Goal: Information Seeking & Learning: Learn about a topic

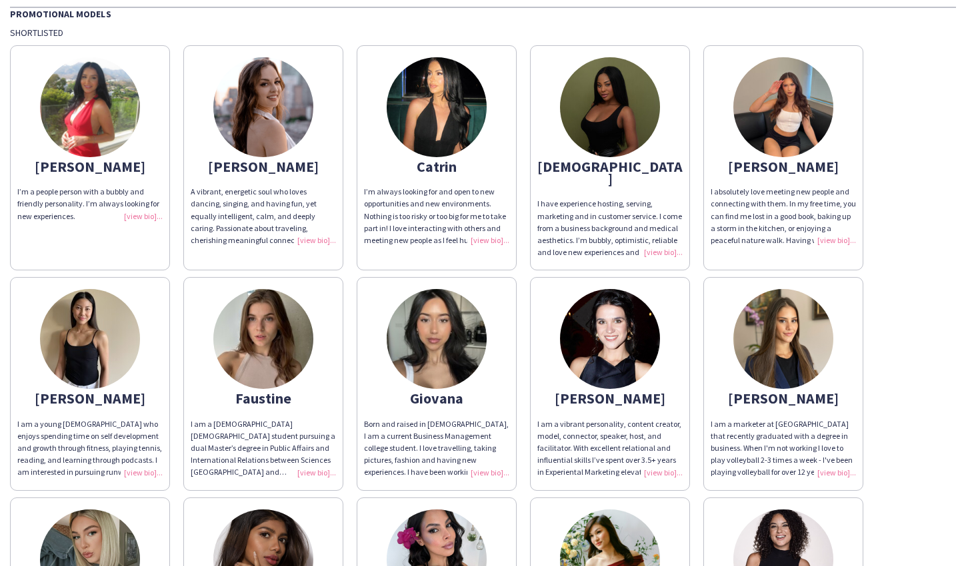
scroll to position [28, 0]
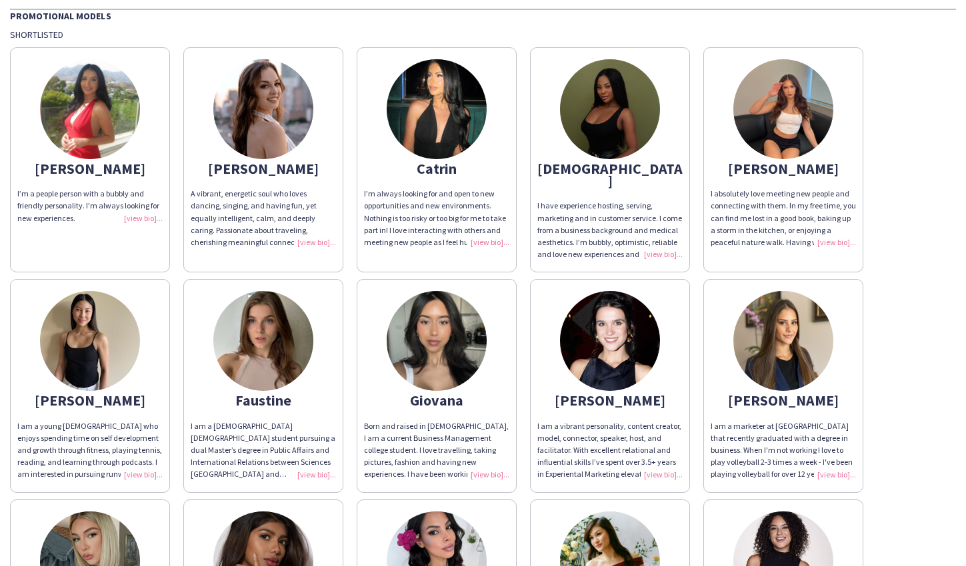
click at [453, 108] on img at bounding box center [437, 109] width 100 height 100
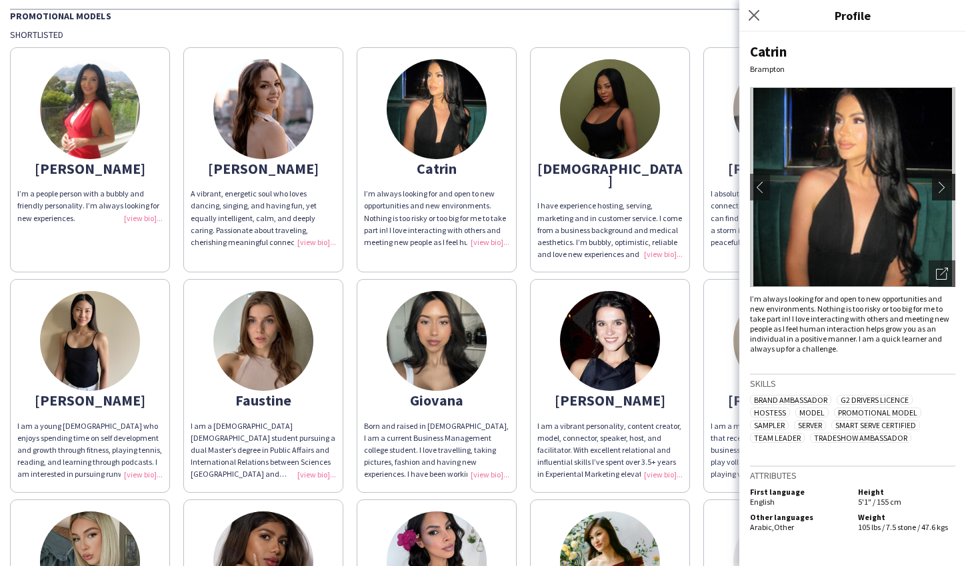
click at [943, 181] on app-icon "chevron-right" at bounding box center [945, 187] width 19 height 12
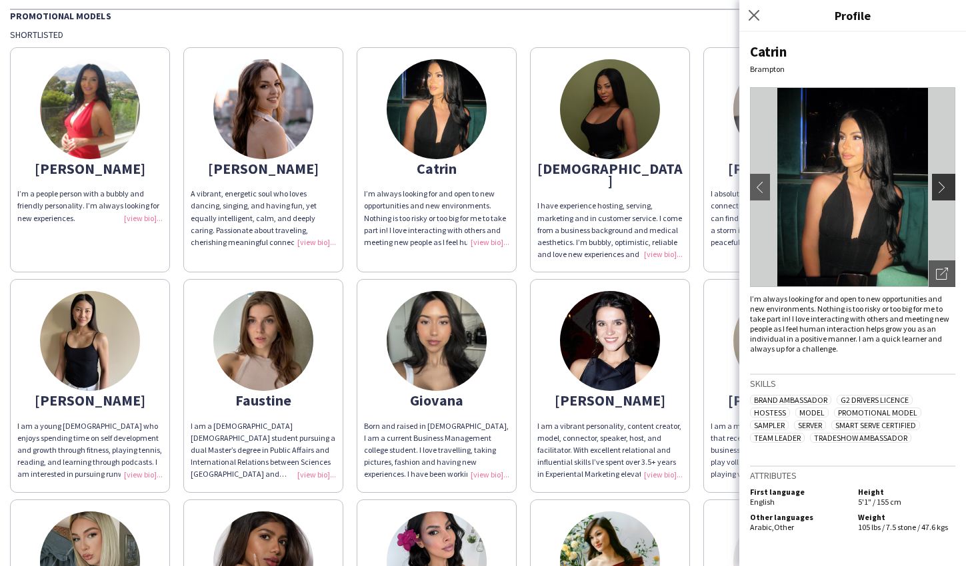
click at [948, 185] on app-icon "chevron-right" at bounding box center [945, 187] width 19 height 12
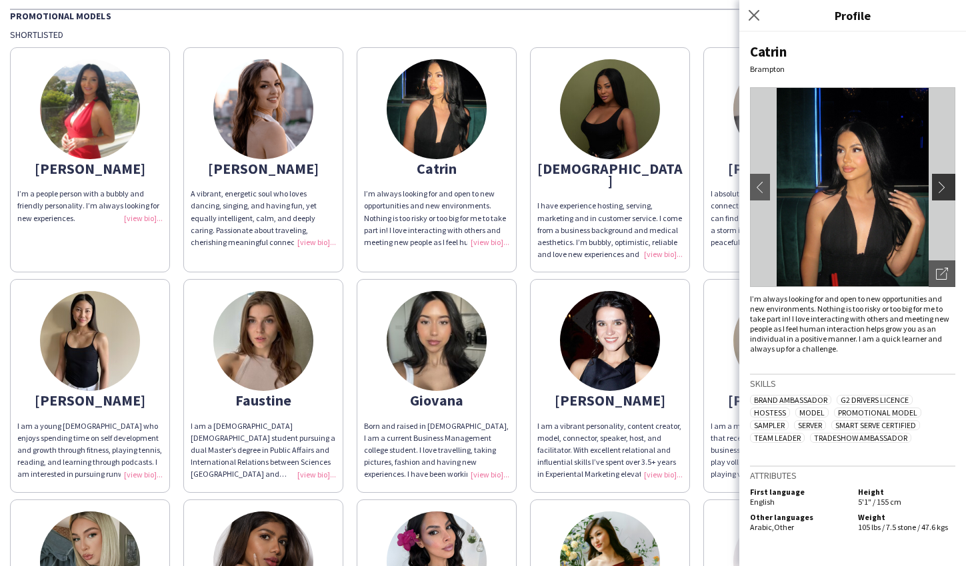
click at [948, 185] on app-icon "chevron-right" at bounding box center [945, 187] width 19 height 12
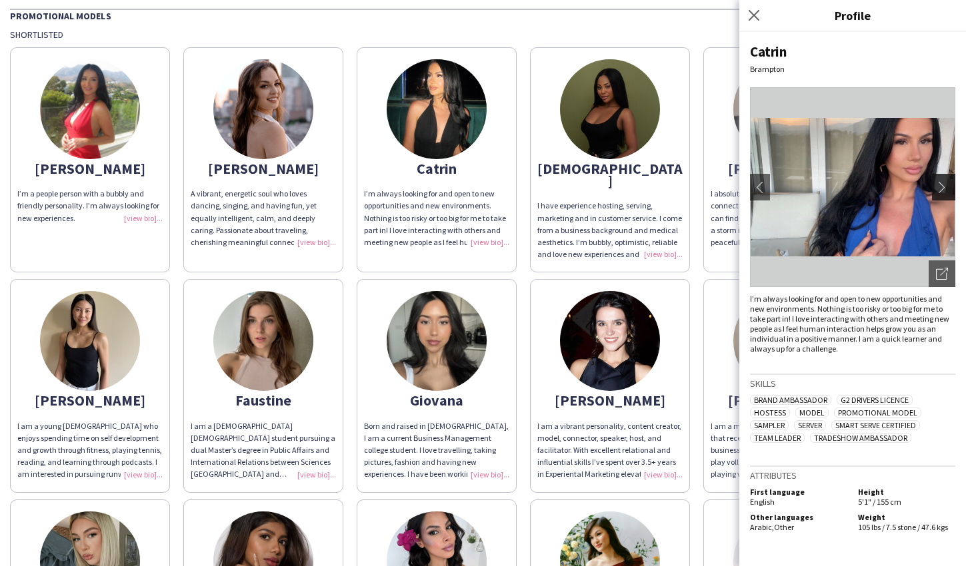
click at [944, 189] on app-icon "chevron-right" at bounding box center [945, 187] width 19 height 12
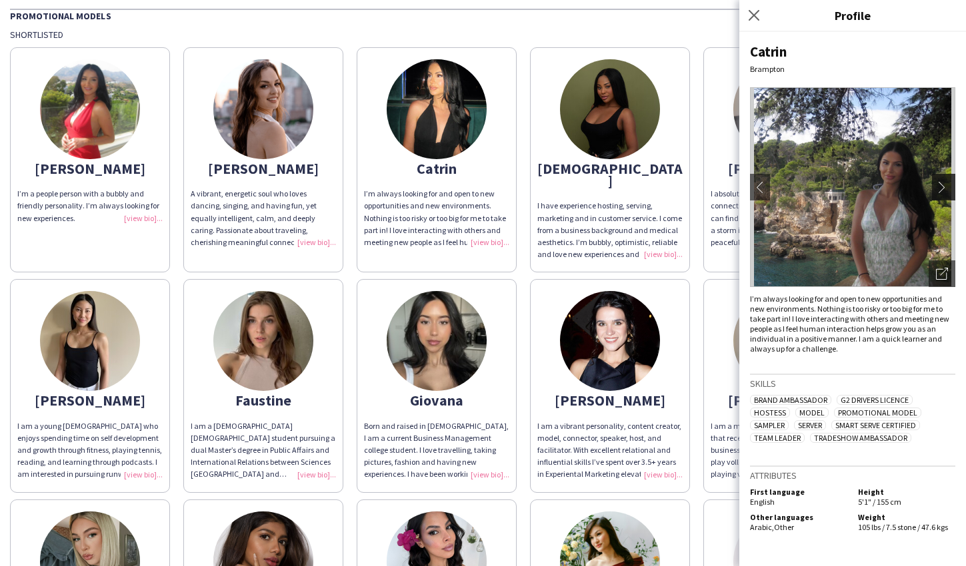
click at [944, 189] on app-icon "chevron-right" at bounding box center [945, 187] width 19 height 12
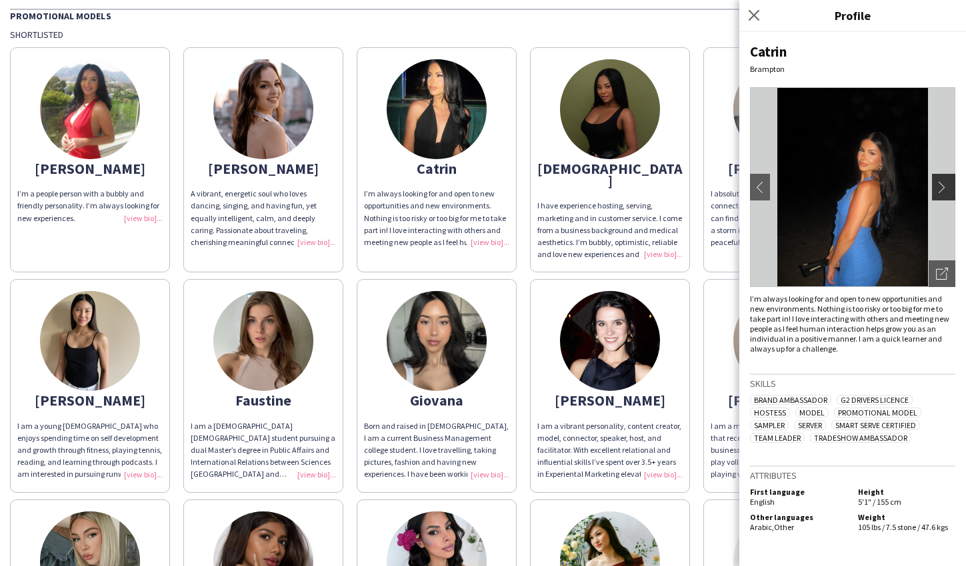
click at [944, 185] on app-icon "chevron-right" at bounding box center [945, 187] width 19 height 12
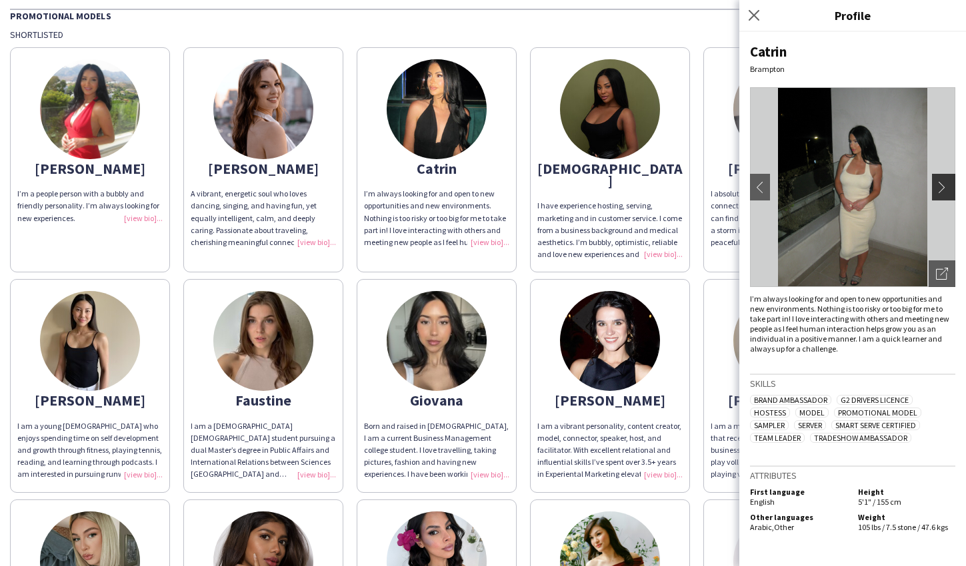
click at [944, 189] on app-icon "chevron-right" at bounding box center [945, 187] width 19 height 12
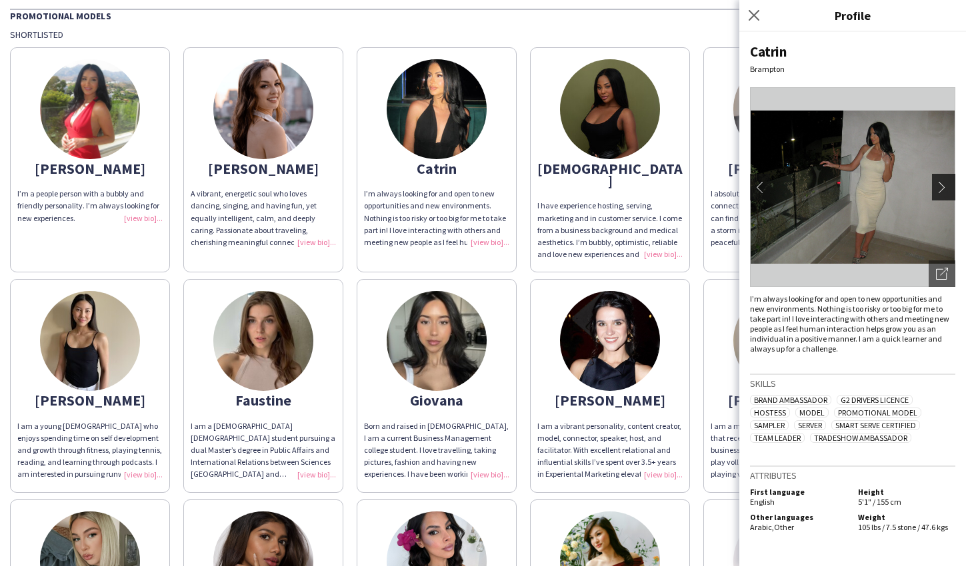
click at [944, 189] on app-icon "chevron-right" at bounding box center [945, 187] width 19 height 12
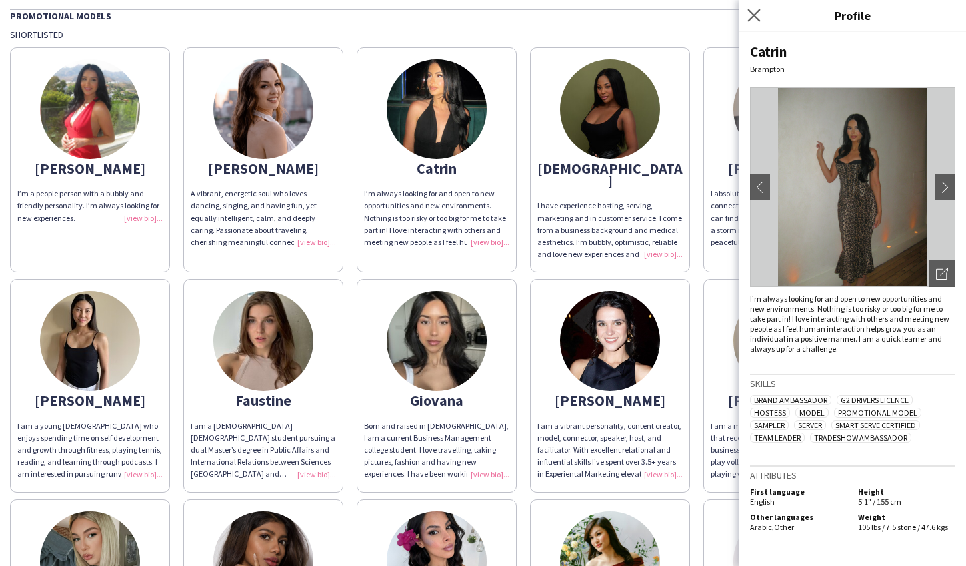
click at [746, 17] on app-icon "Close pop-in" at bounding box center [753, 15] width 19 height 19
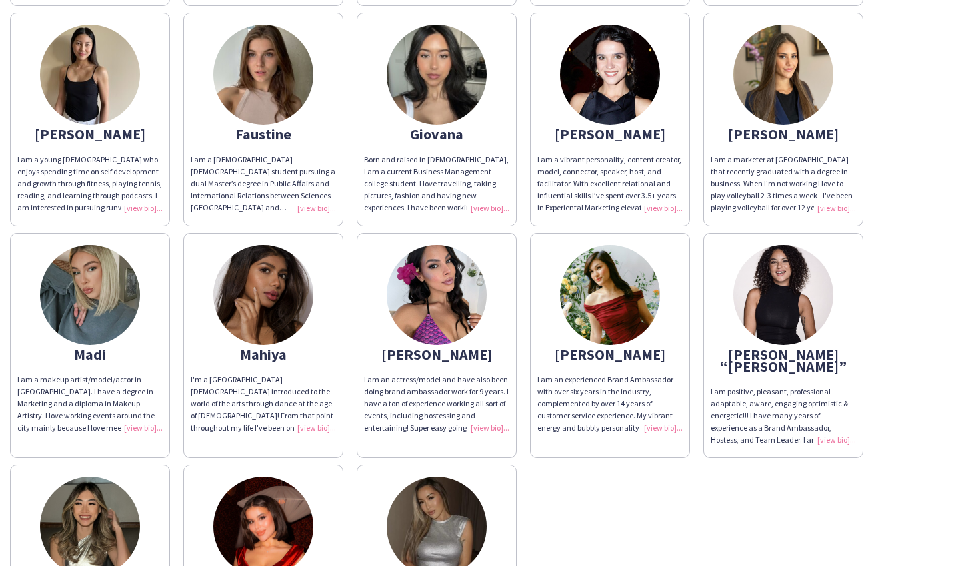
scroll to position [304, 0]
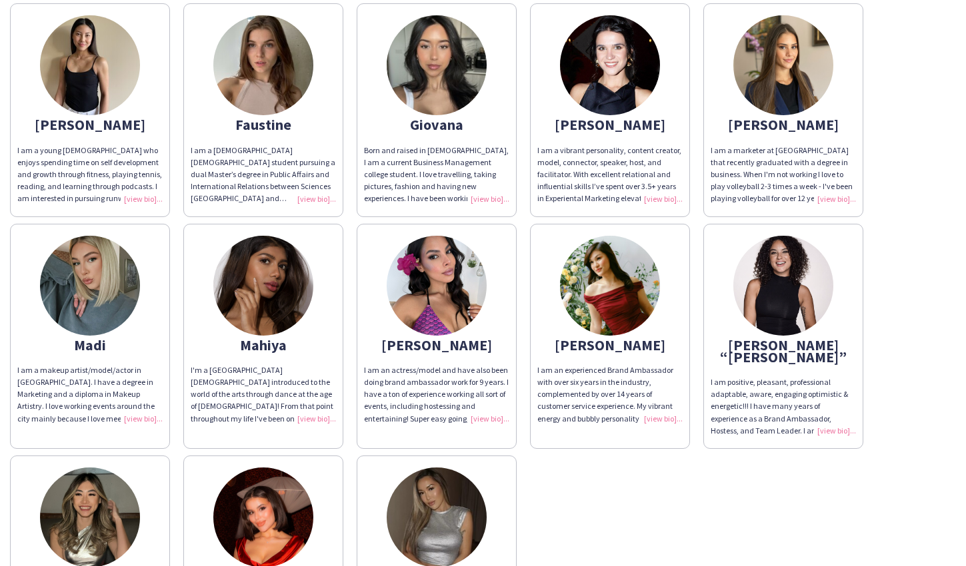
click at [466, 303] on img at bounding box center [437, 286] width 100 height 100
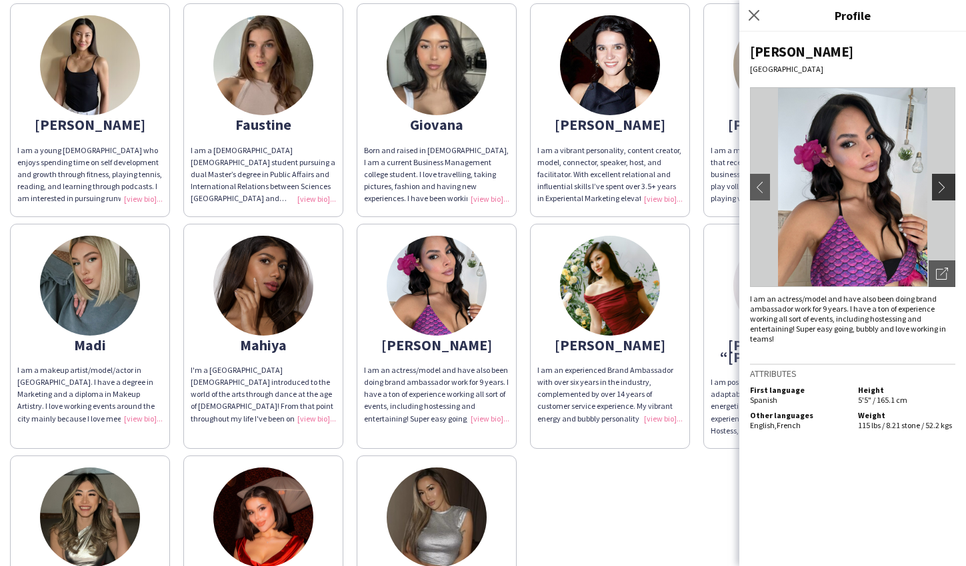
click at [942, 187] on app-icon "chevron-right" at bounding box center [945, 187] width 19 height 12
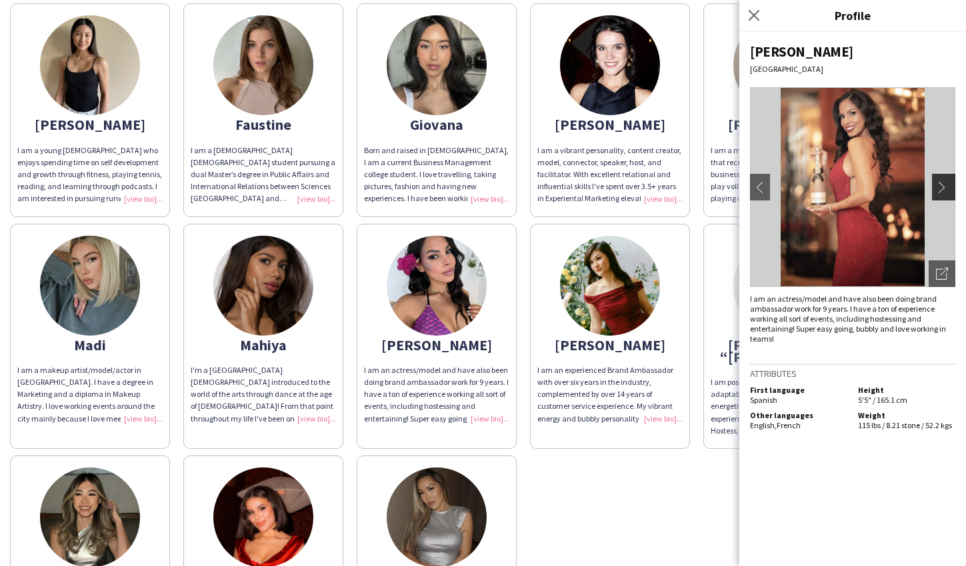
click at [950, 191] on app-icon "chevron-right" at bounding box center [945, 187] width 19 height 12
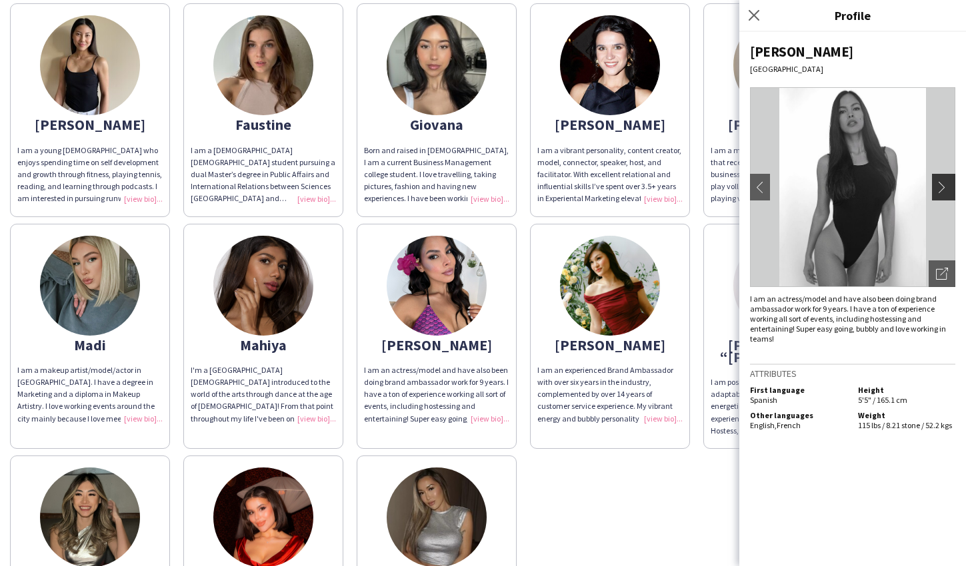
click at [950, 191] on app-icon "chevron-right" at bounding box center [945, 187] width 19 height 12
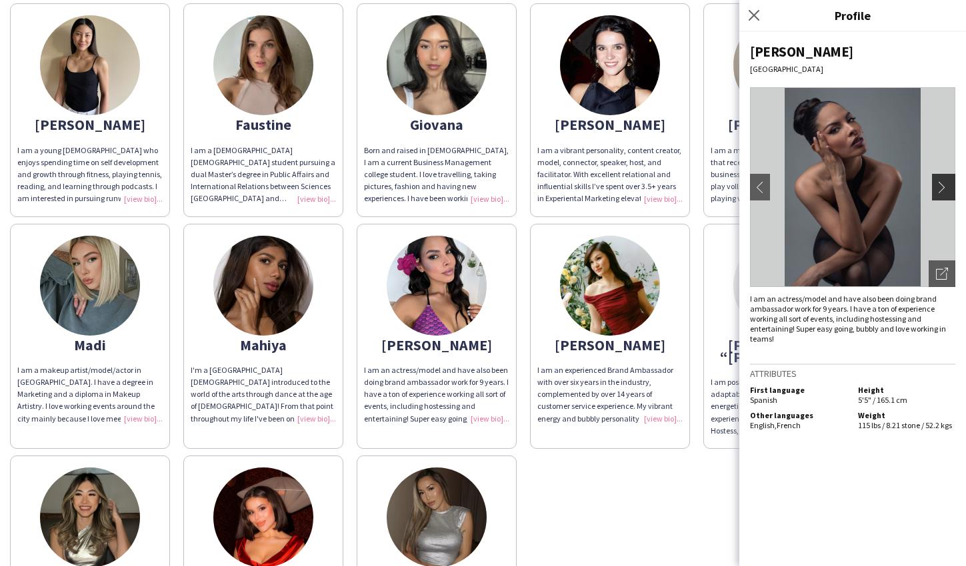
click at [950, 191] on app-icon "chevron-right" at bounding box center [945, 187] width 19 height 12
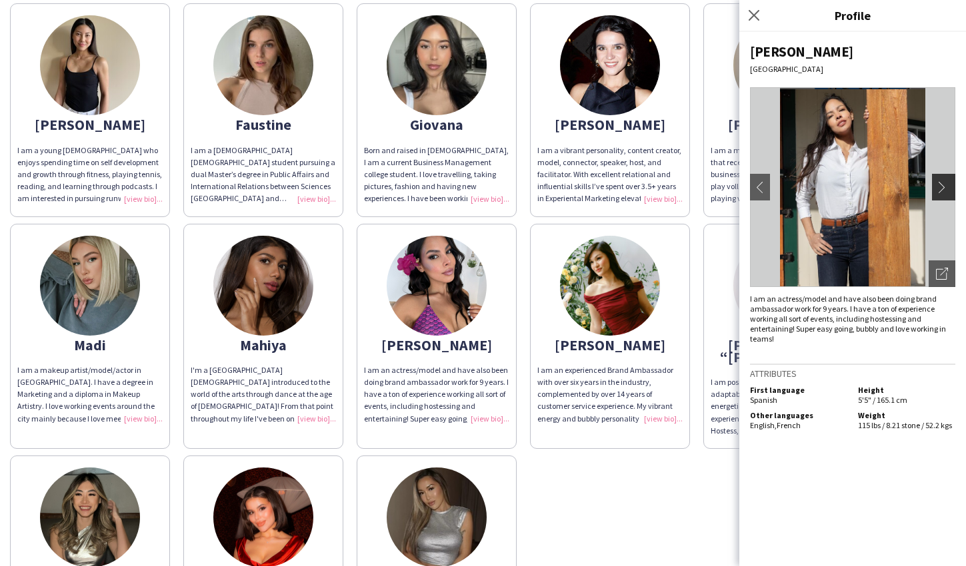
click at [950, 191] on app-icon "chevron-right" at bounding box center [945, 187] width 19 height 12
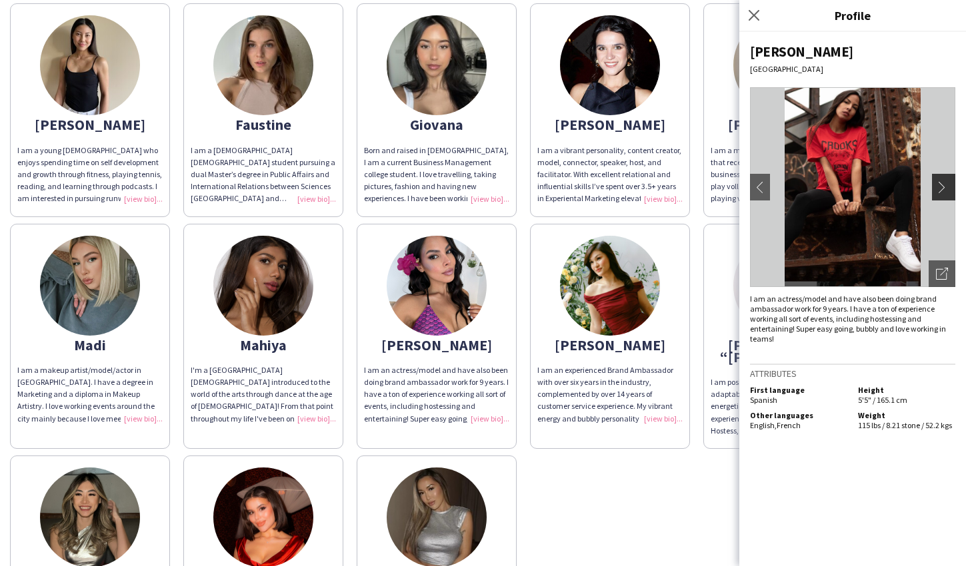
click at [950, 191] on app-icon "chevron-right" at bounding box center [945, 187] width 19 height 12
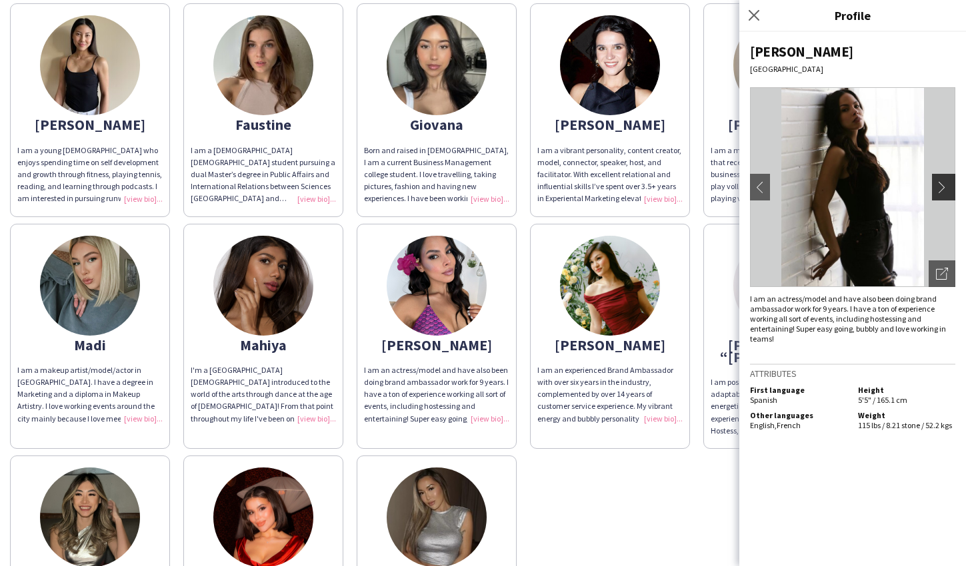
click at [950, 191] on app-icon "chevron-right" at bounding box center [945, 187] width 19 height 12
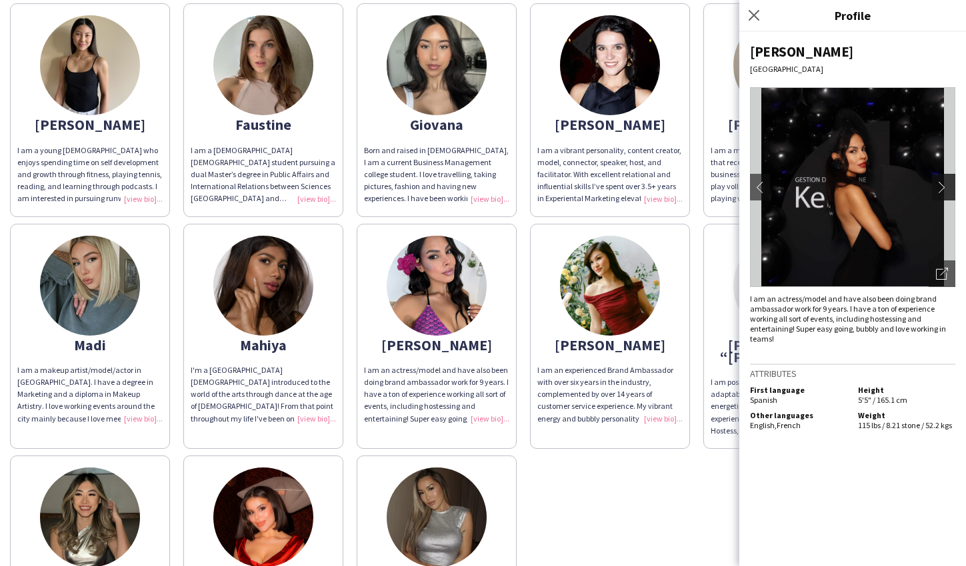
click at [943, 191] on app-icon "chevron-right" at bounding box center [945, 187] width 19 height 12
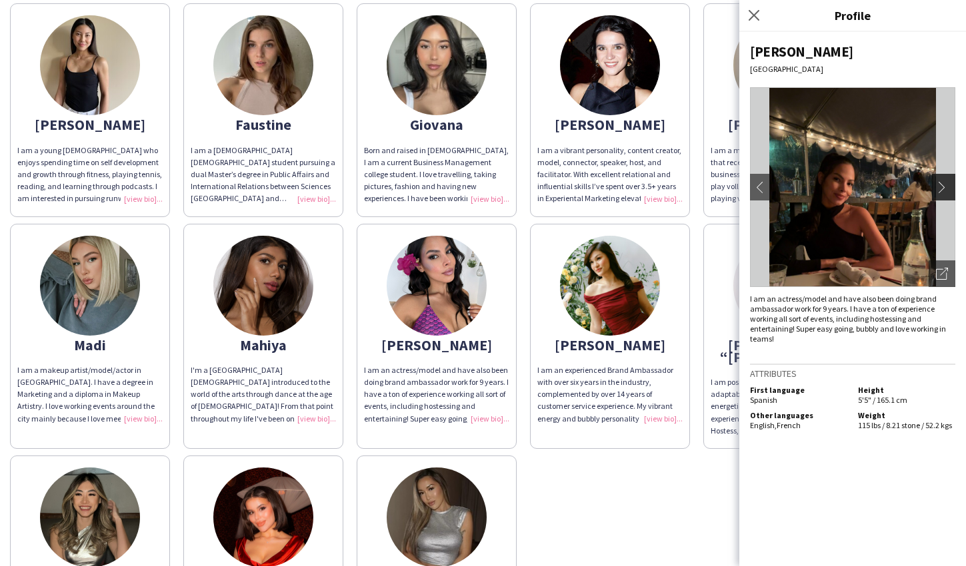
click at [943, 191] on app-icon "chevron-right" at bounding box center [945, 187] width 19 height 12
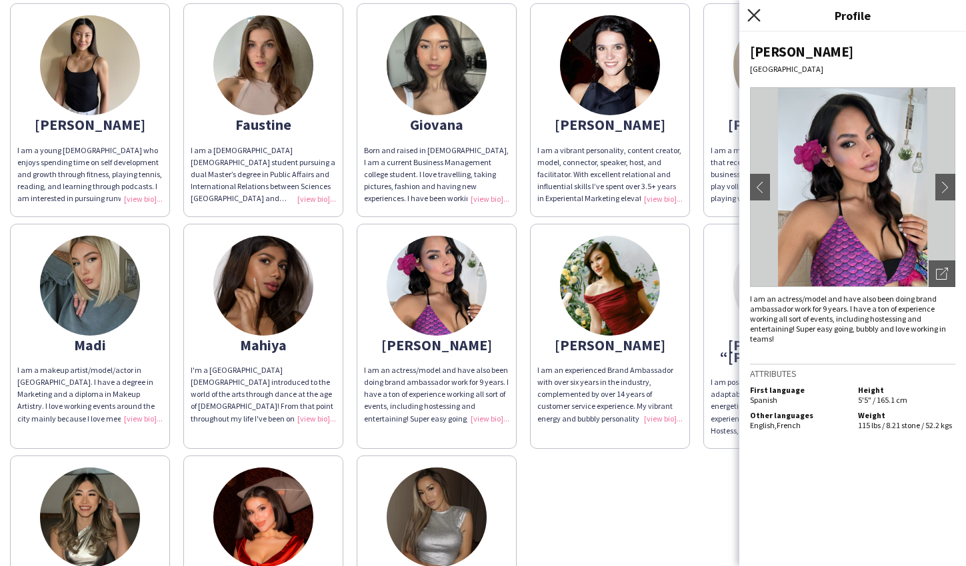
click at [755, 17] on icon at bounding box center [753, 15] width 13 height 13
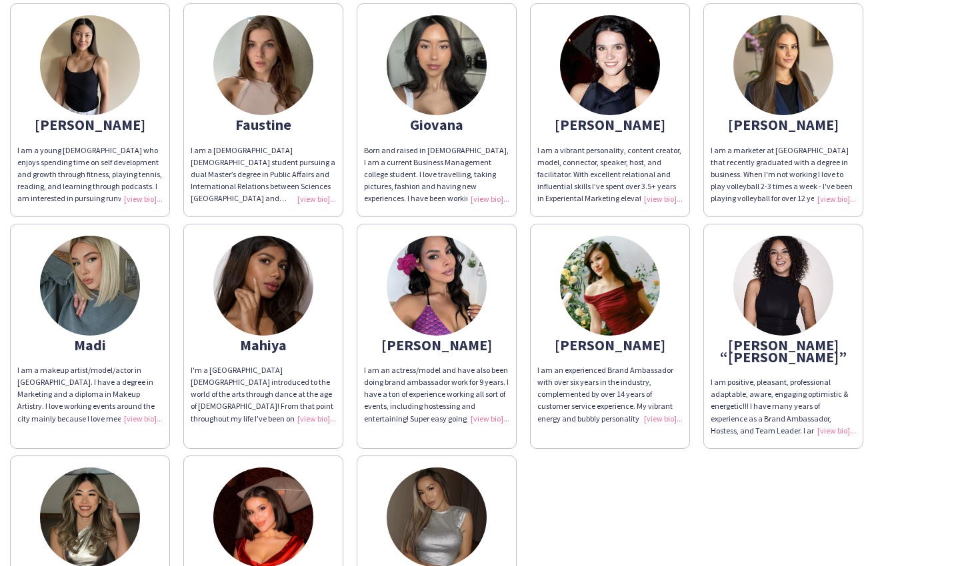
click at [623, 291] on img at bounding box center [610, 286] width 100 height 100
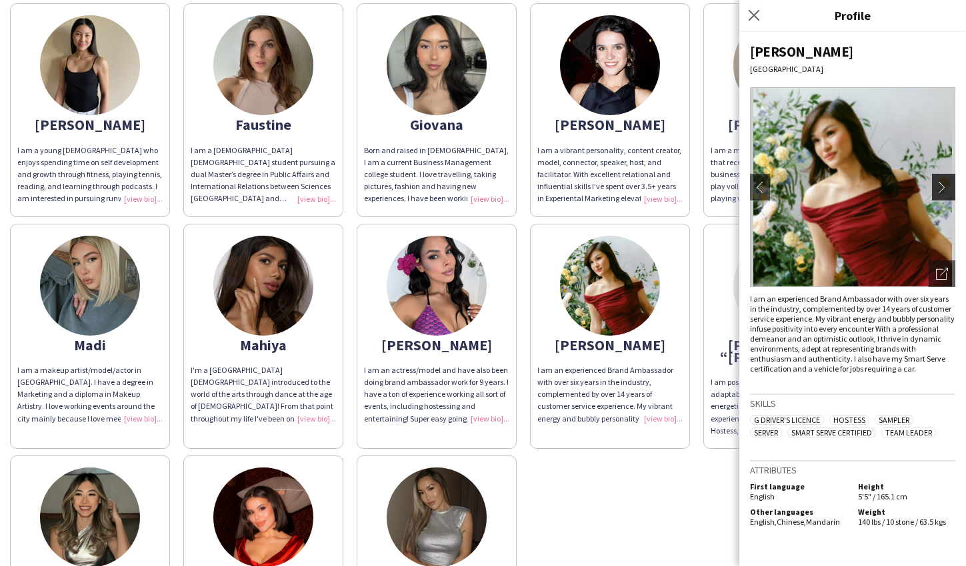
click at [948, 185] on app-icon "chevron-right" at bounding box center [945, 187] width 19 height 12
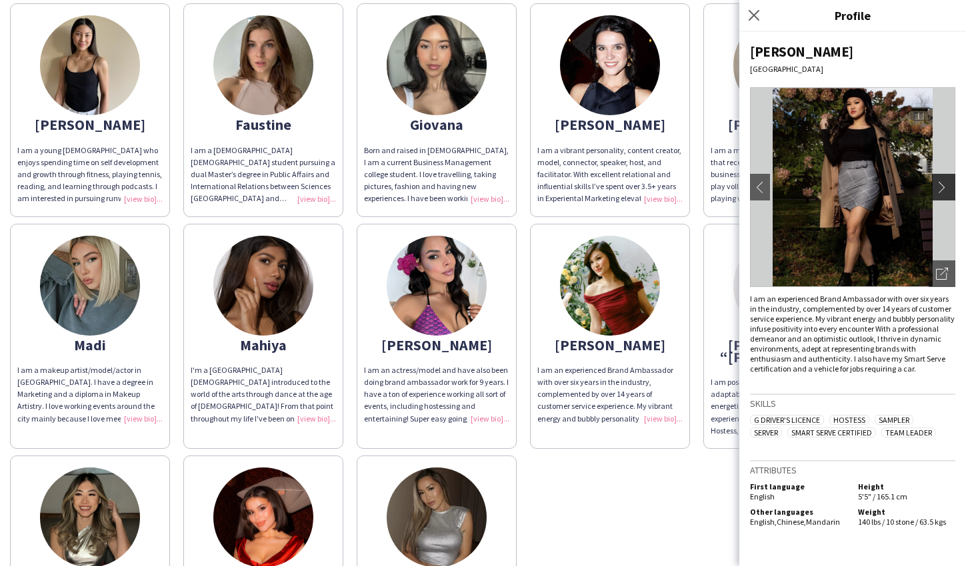
click at [948, 189] on app-icon "chevron-right" at bounding box center [945, 187] width 19 height 12
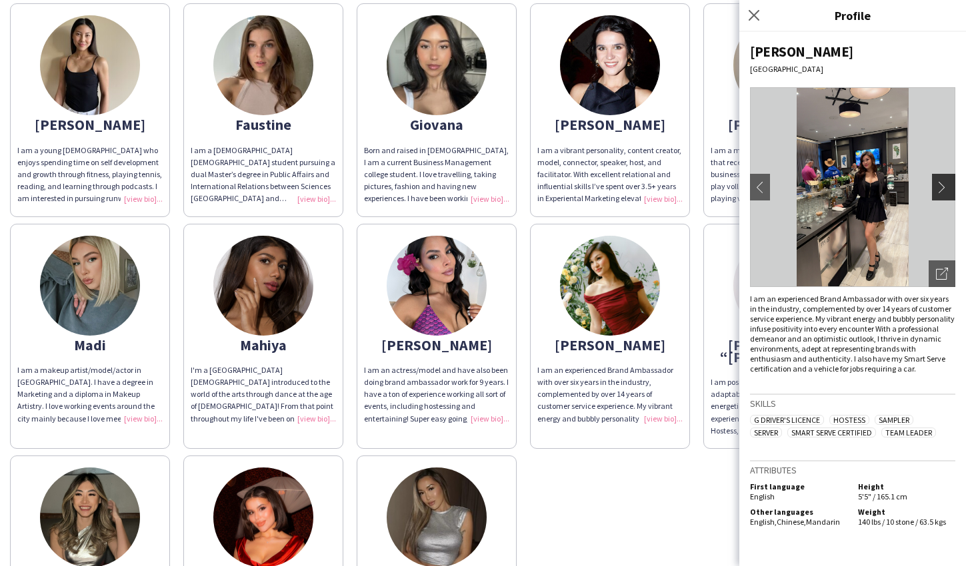
click at [948, 189] on app-icon "chevron-right" at bounding box center [945, 187] width 19 height 12
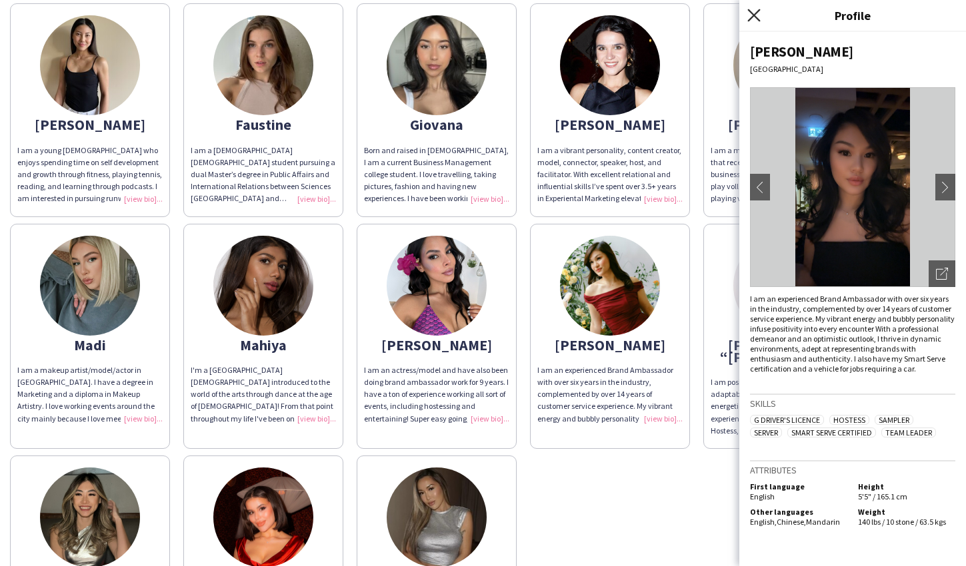
click at [755, 13] on icon at bounding box center [753, 15] width 13 height 13
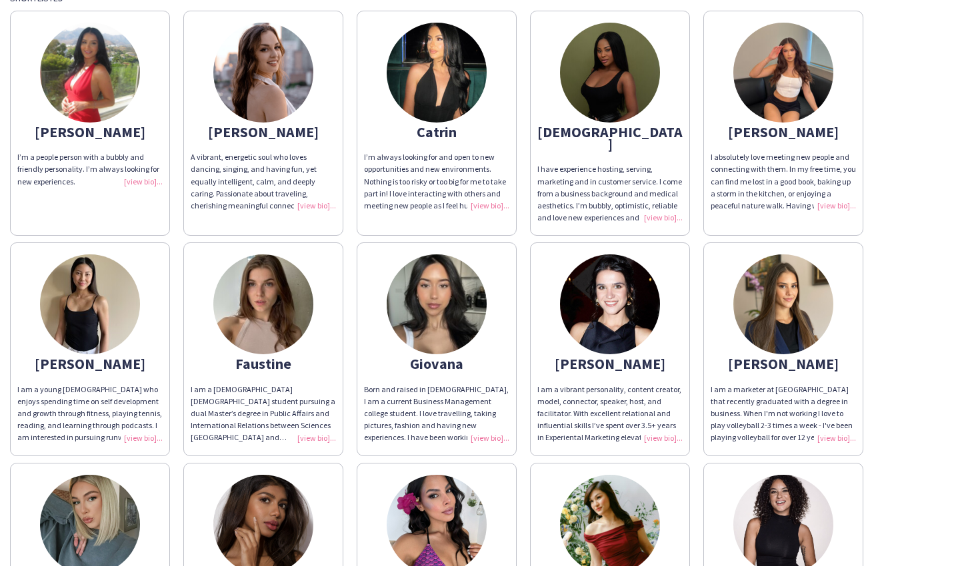
scroll to position [75, 0]
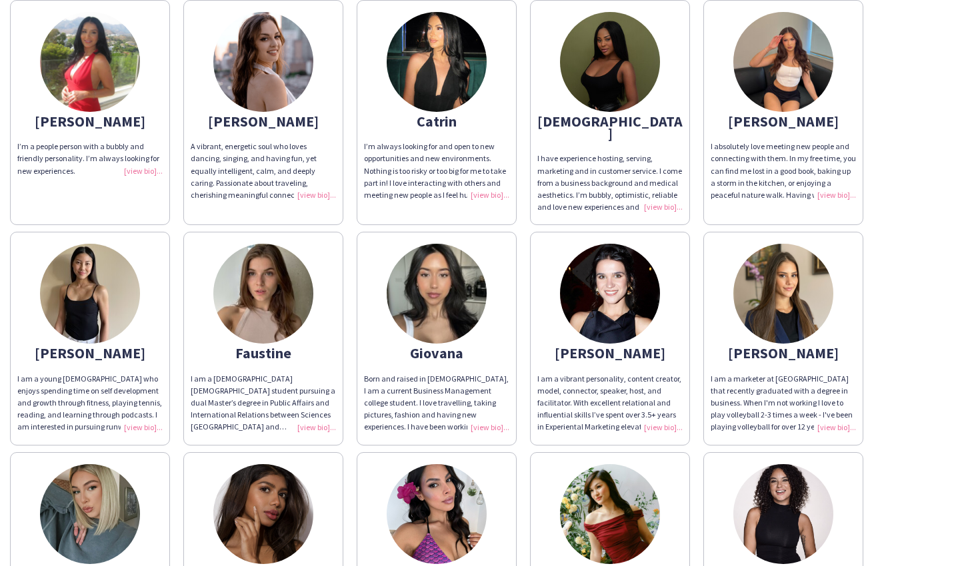
click at [65, 97] on img at bounding box center [90, 62] width 100 height 100
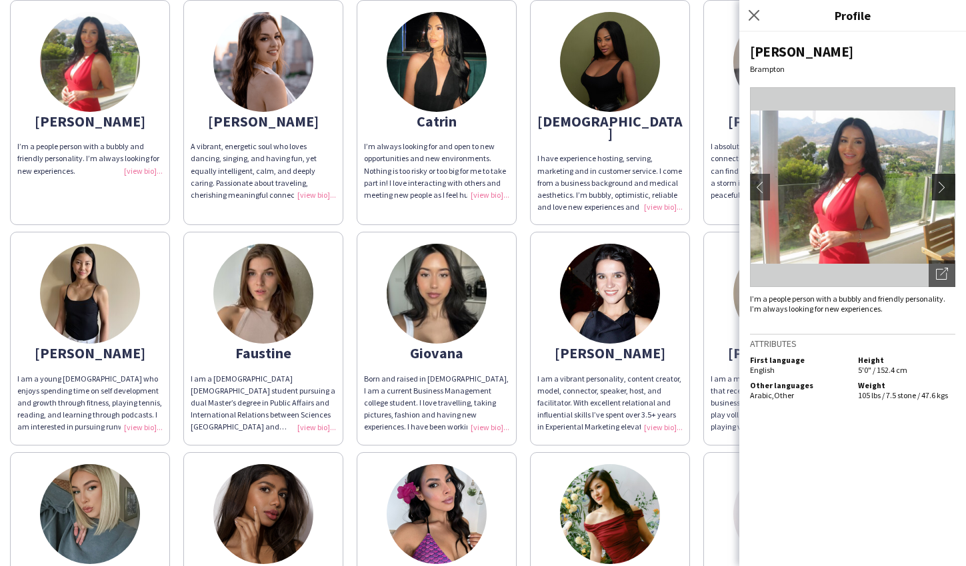
click at [942, 184] on app-icon "chevron-right" at bounding box center [945, 187] width 19 height 12
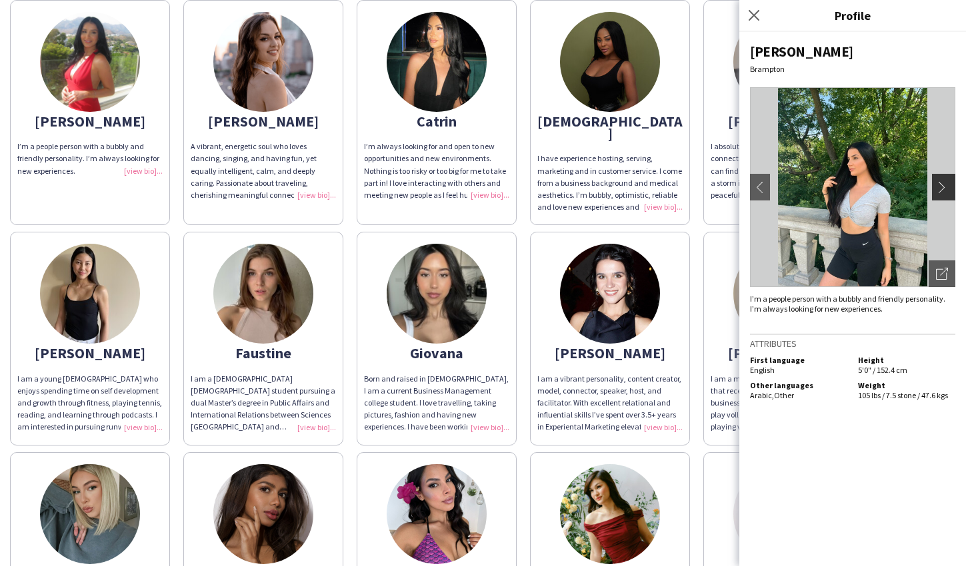
click at [946, 185] on app-icon "chevron-right" at bounding box center [945, 187] width 19 height 12
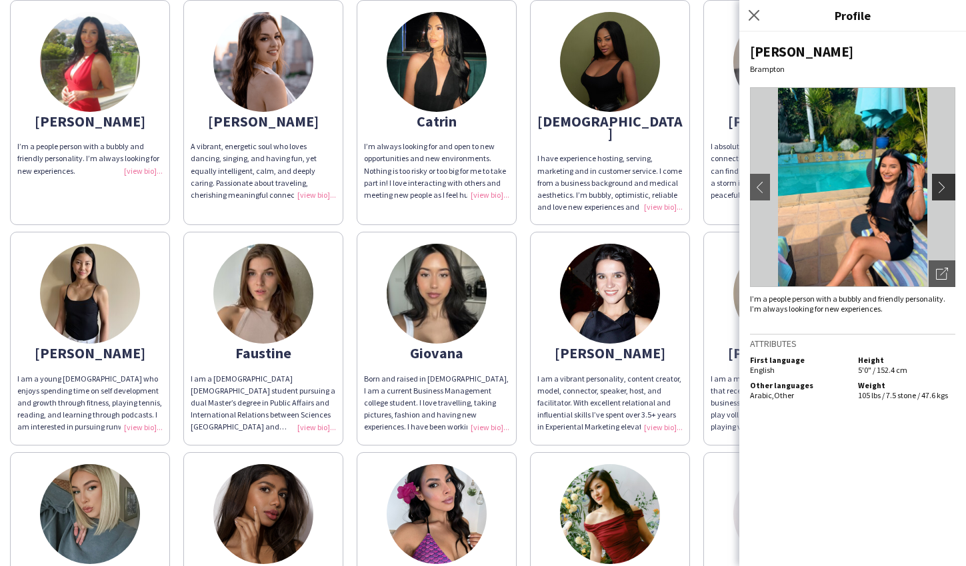
click at [946, 185] on app-icon "chevron-right" at bounding box center [945, 187] width 19 height 12
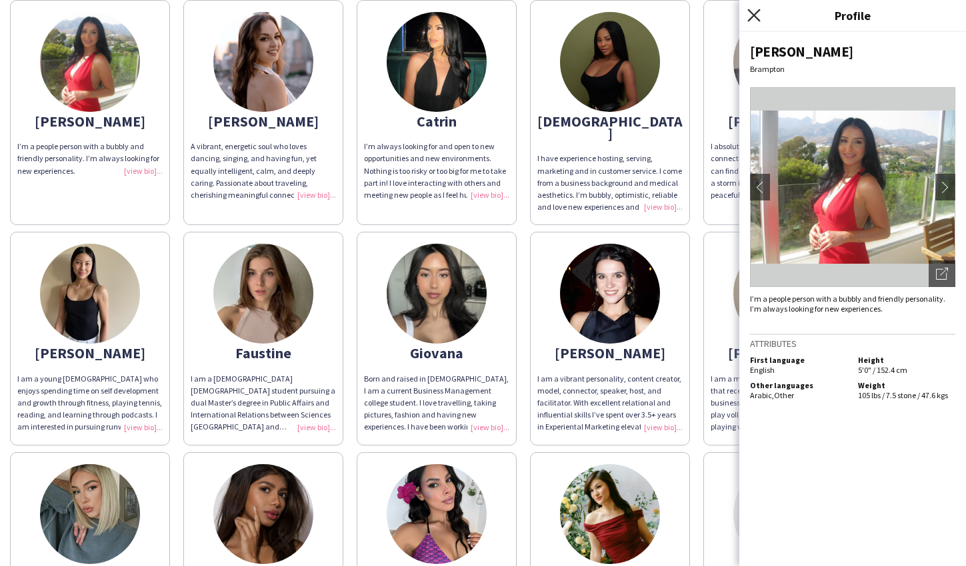
click at [752, 13] on icon at bounding box center [753, 15] width 13 height 13
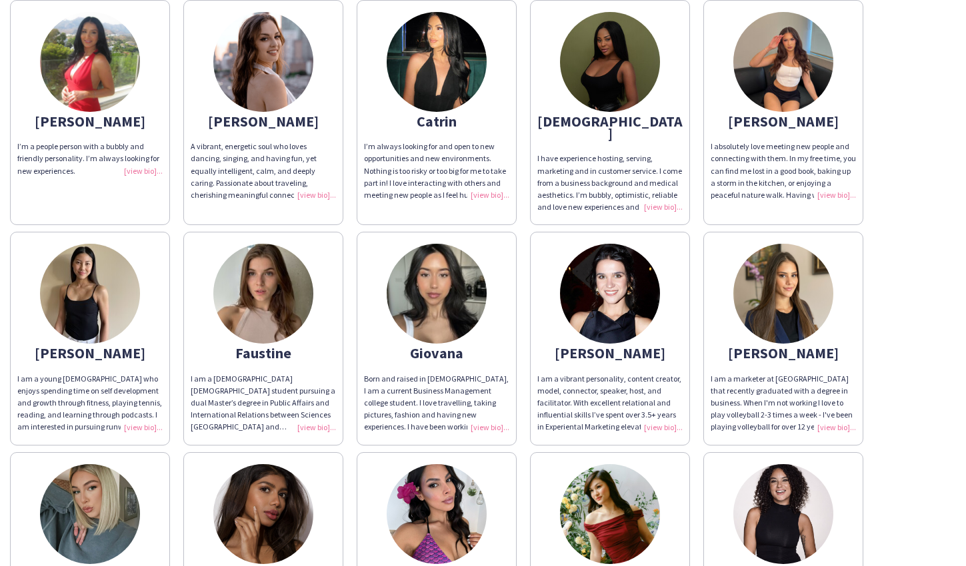
click at [417, 263] on img at bounding box center [437, 294] width 100 height 100
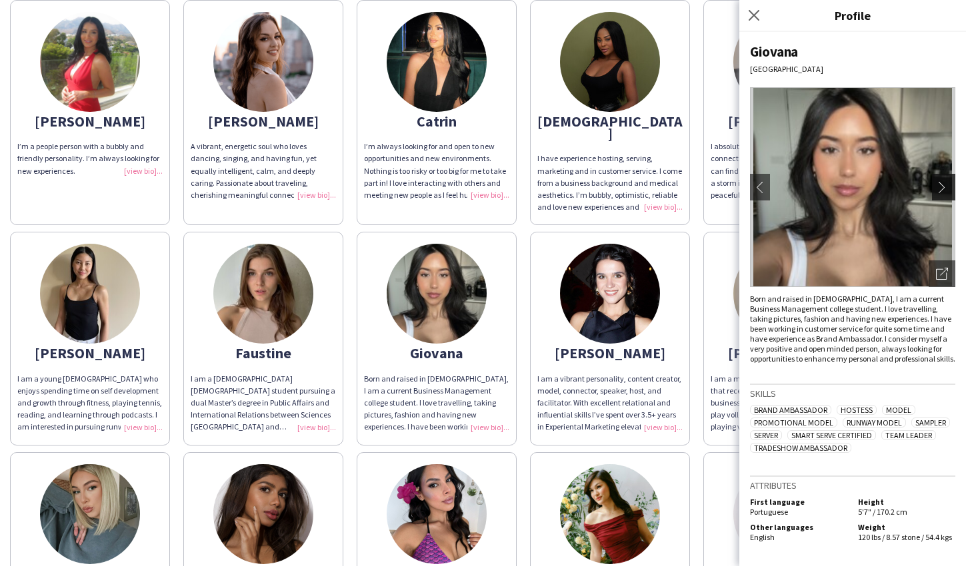
click at [943, 187] on app-icon "chevron-right" at bounding box center [945, 187] width 19 height 12
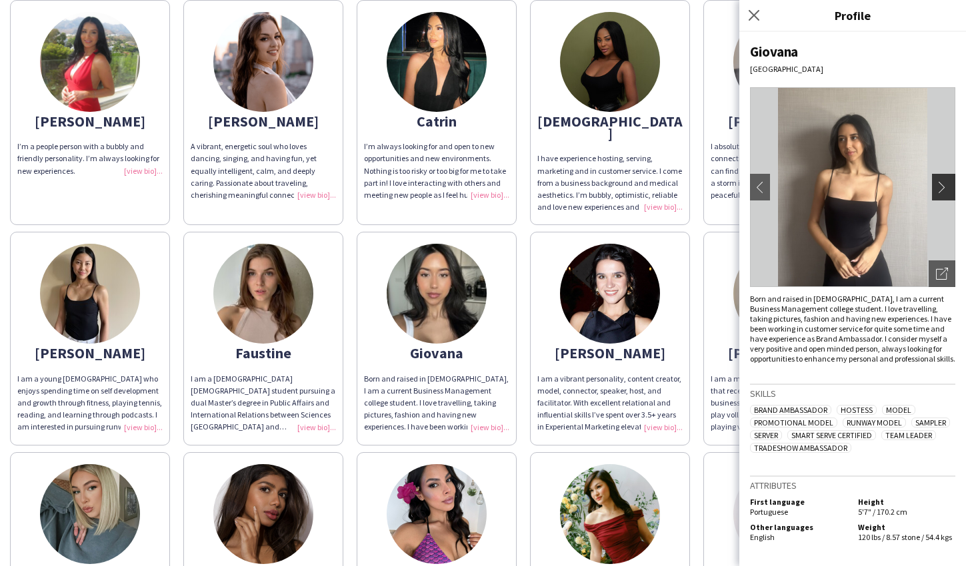
click at [943, 187] on app-icon "chevron-right" at bounding box center [945, 187] width 19 height 12
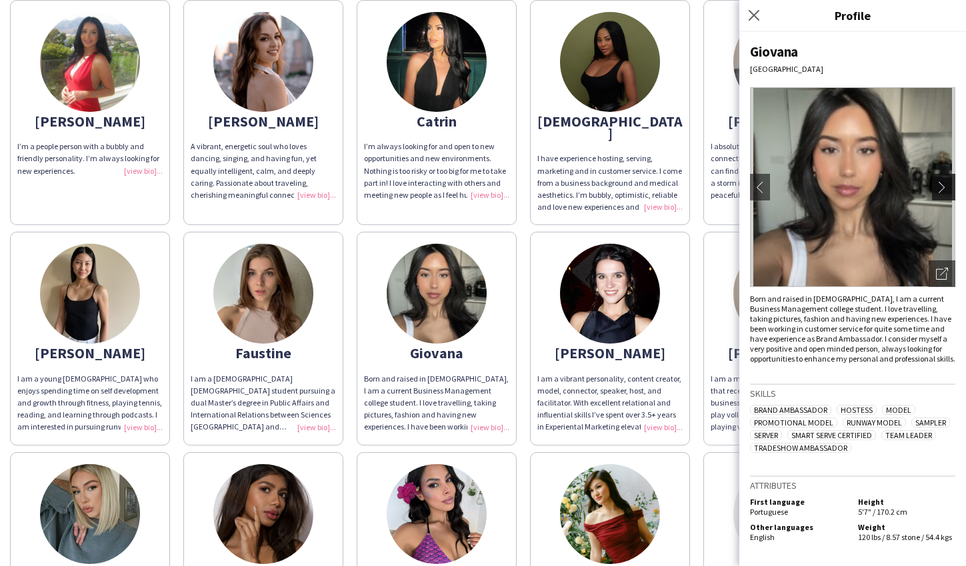
click at [943, 187] on app-icon "chevron-right" at bounding box center [945, 187] width 19 height 12
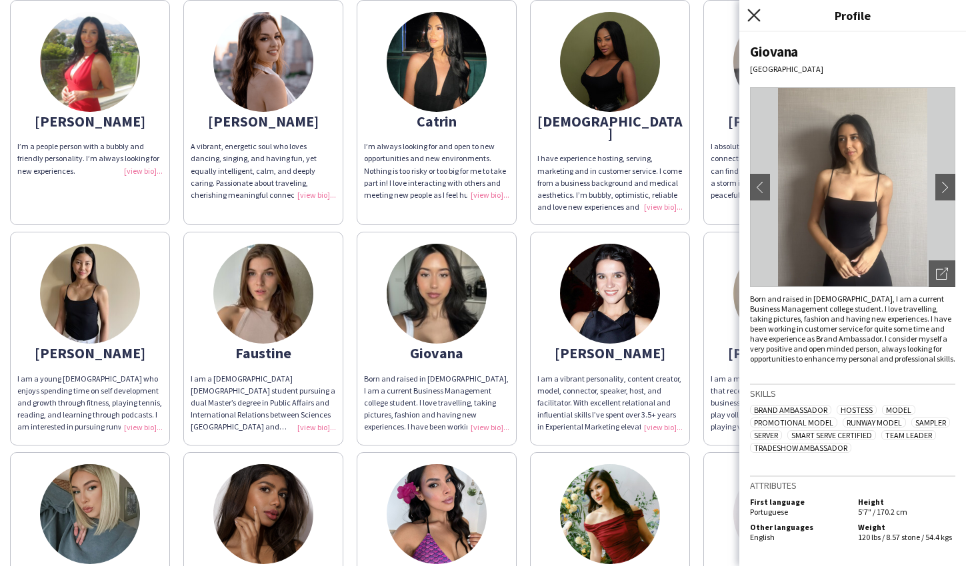
click at [750, 19] on icon "Close pop-in" at bounding box center [753, 15] width 13 height 13
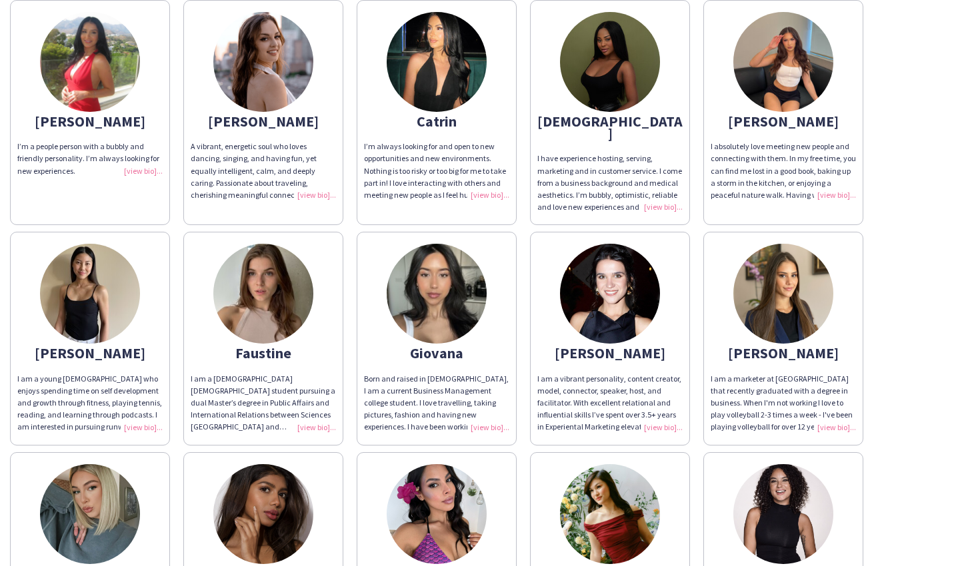
click at [634, 309] on img at bounding box center [610, 294] width 100 height 100
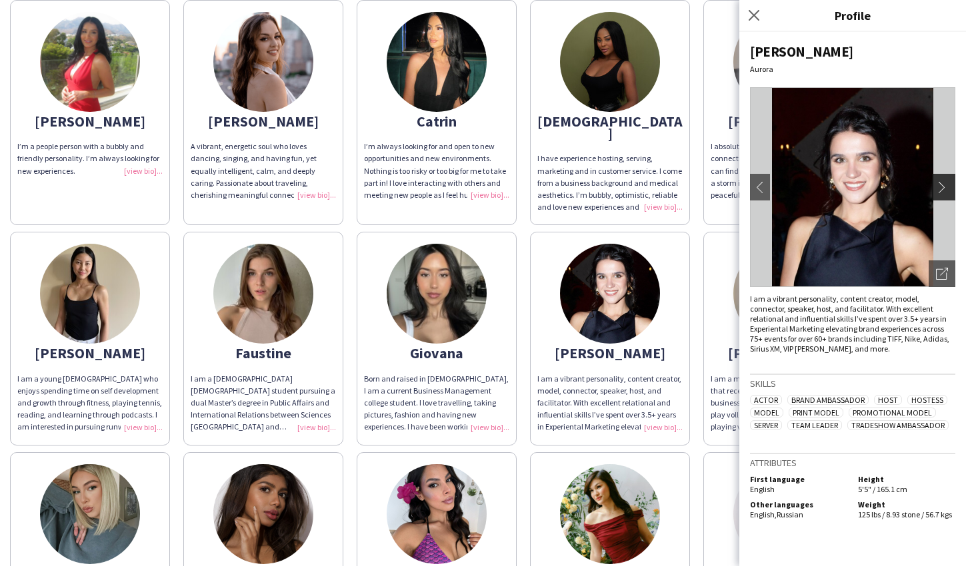
click at [947, 188] on app-icon "chevron-right" at bounding box center [945, 187] width 19 height 12
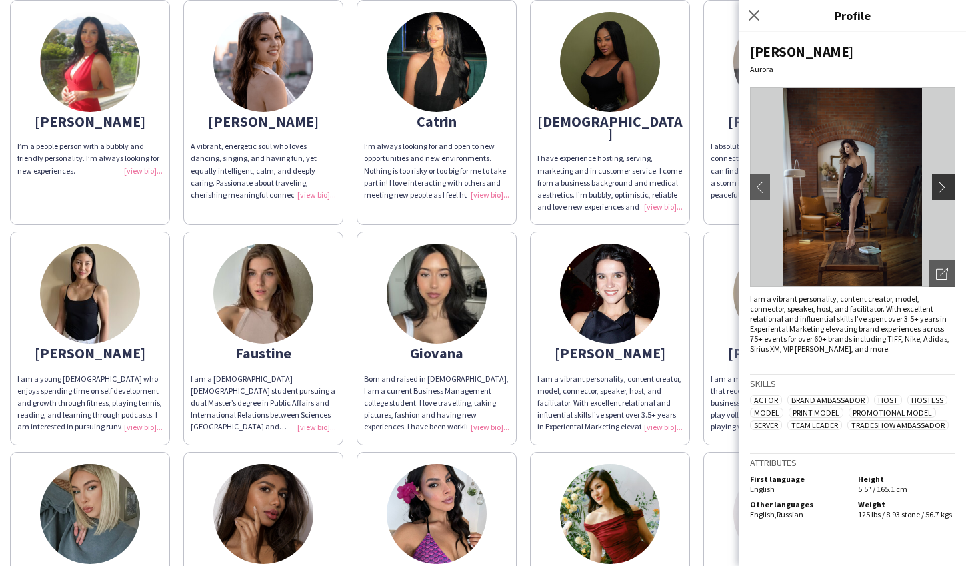
click at [944, 189] on app-icon "chevron-right" at bounding box center [945, 187] width 19 height 12
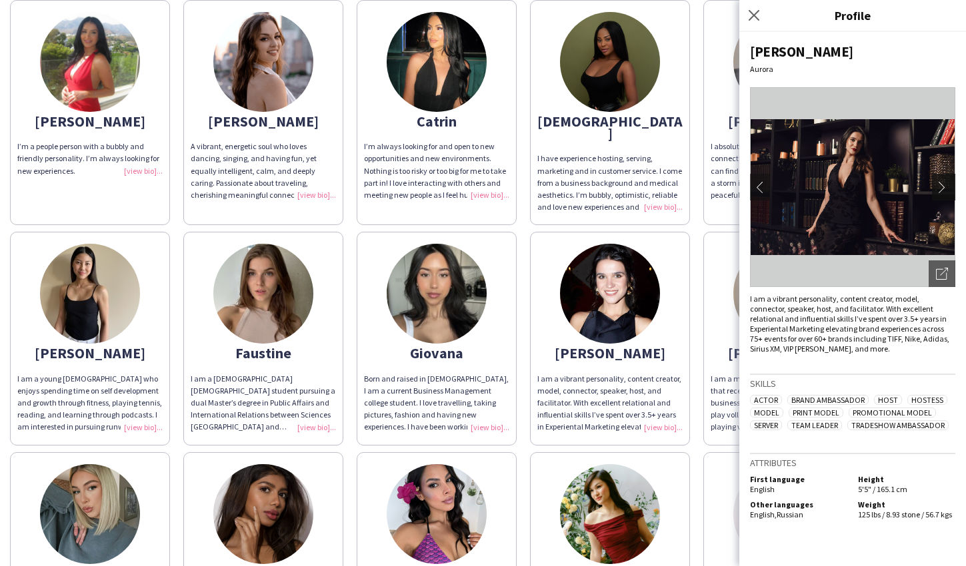
click at [944, 189] on app-icon "chevron-right" at bounding box center [945, 187] width 19 height 12
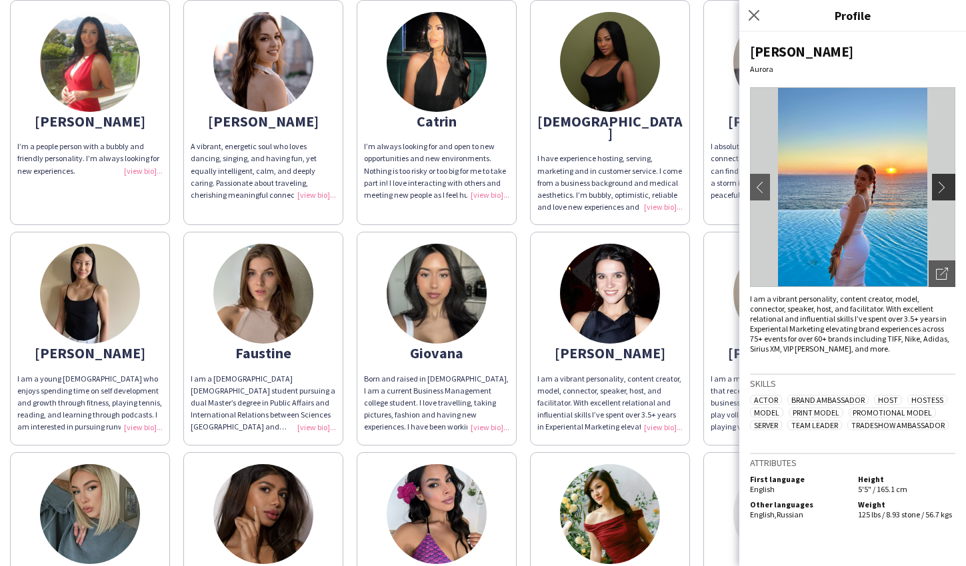
click at [944, 189] on app-icon "chevron-right" at bounding box center [945, 187] width 19 height 12
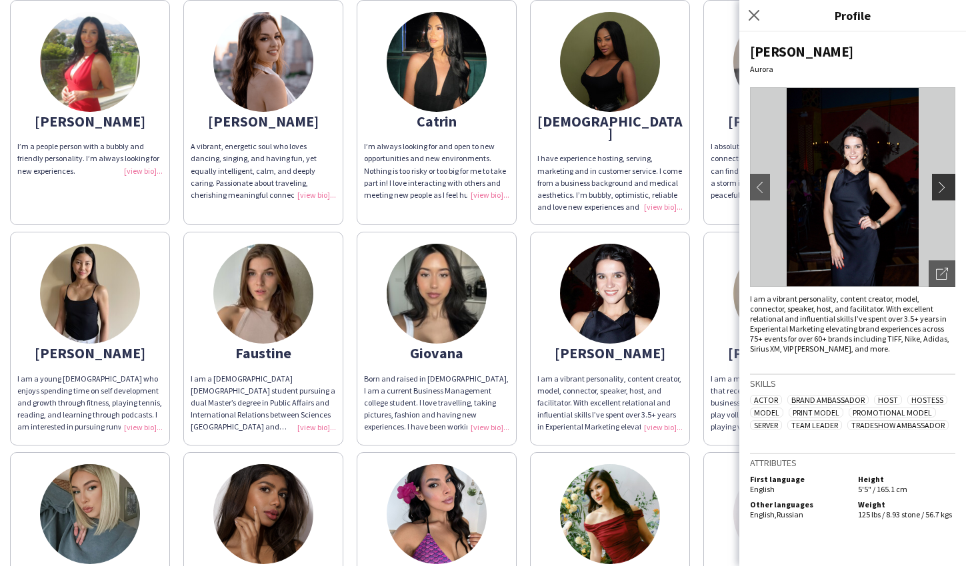
click at [944, 189] on app-icon "chevron-right" at bounding box center [945, 187] width 19 height 12
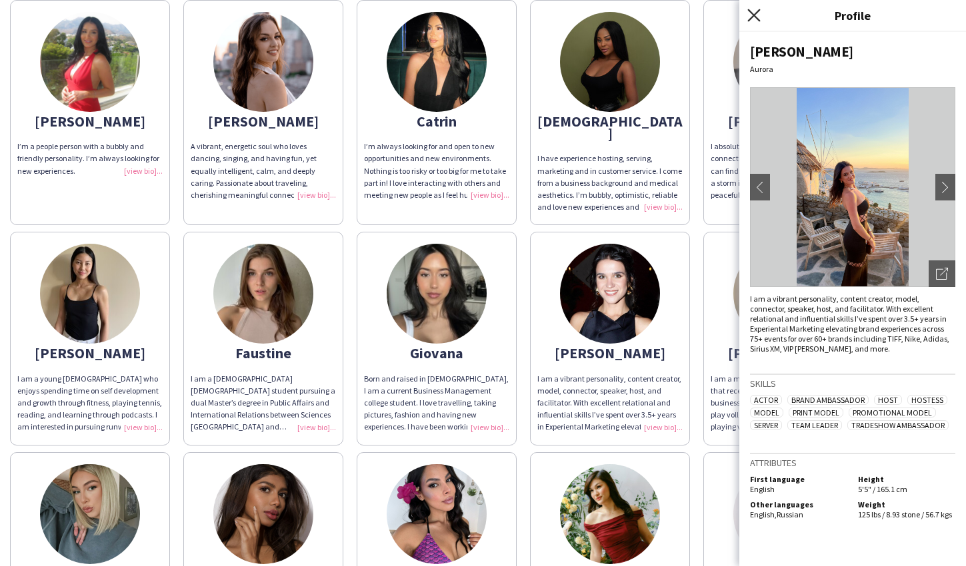
click at [753, 13] on icon "Close pop-in" at bounding box center [753, 15] width 13 height 13
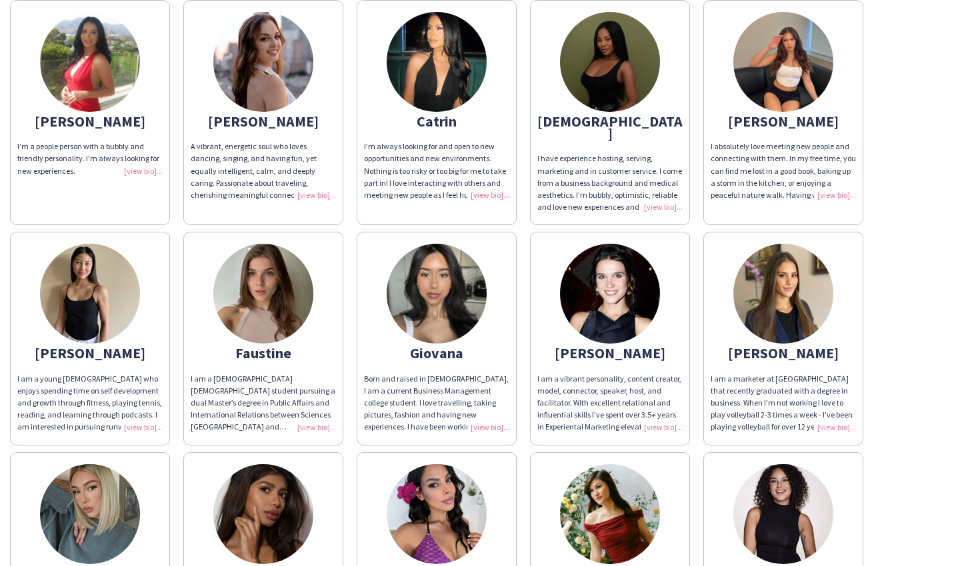
click at [796, 297] on img at bounding box center [783, 294] width 100 height 100
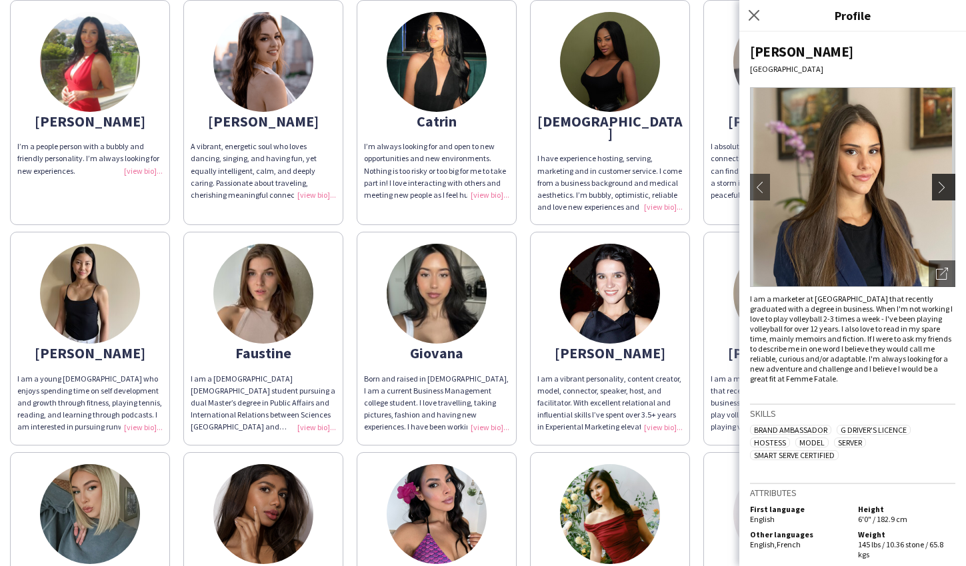
click at [942, 183] on app-icon "chevron-right" at bounding box center [945, 187] width 19 height 12
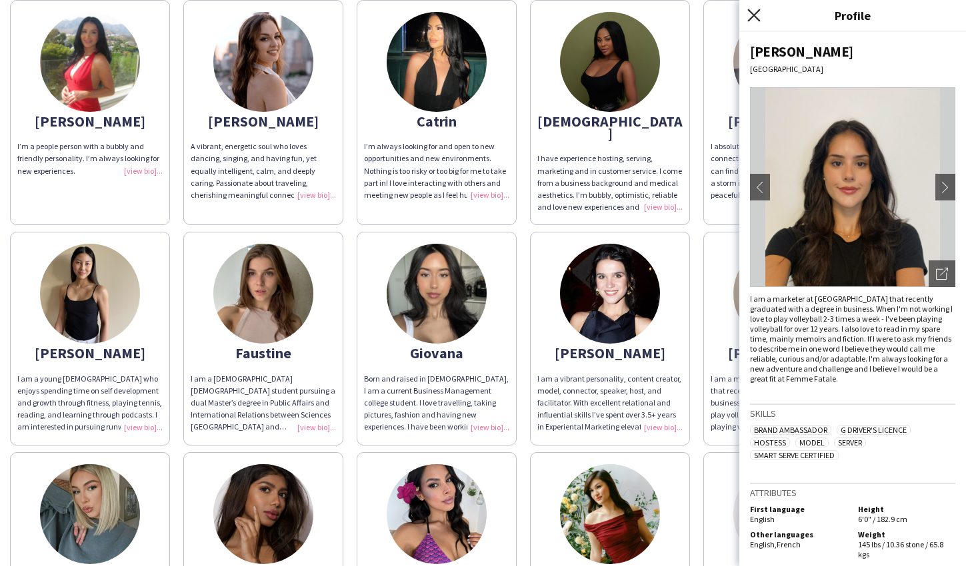
click at [749, 16] on icon "Close pop-in" at bounding box center [753, 15] width 13 height 13
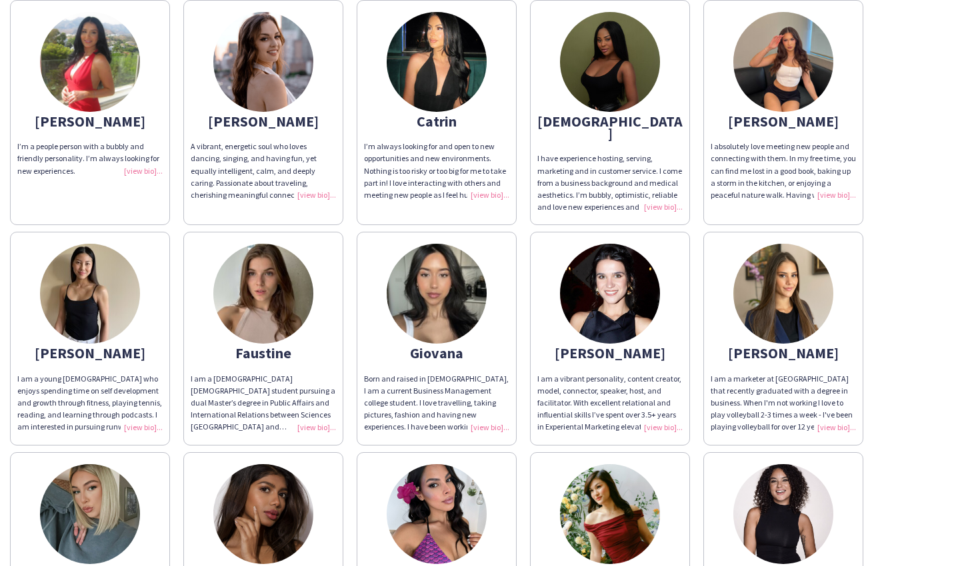
click at [600, 268] on img at bounding box center [610, 294] width 100 height 100
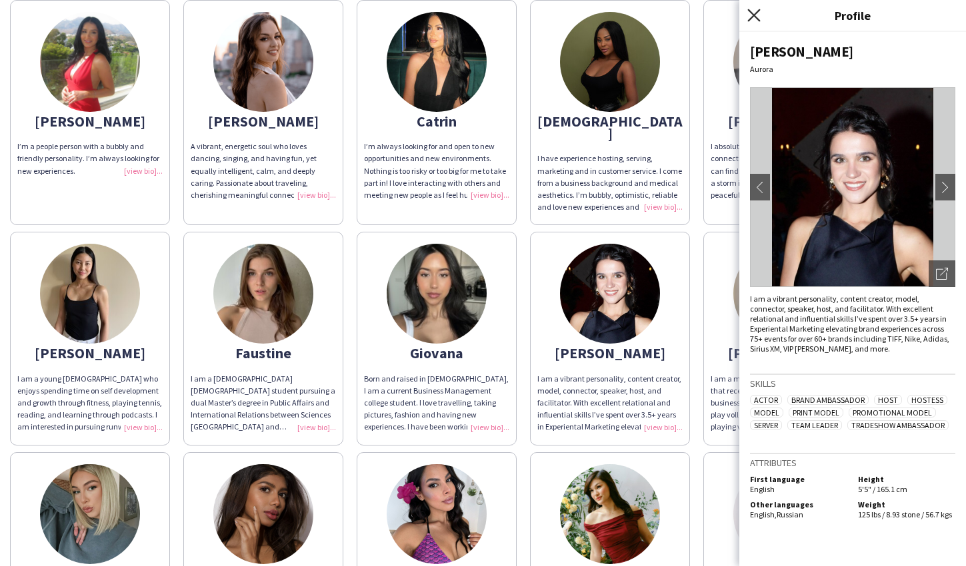
click at [749, 20] on icon at bounding box center [753, 15] width 13 height 13
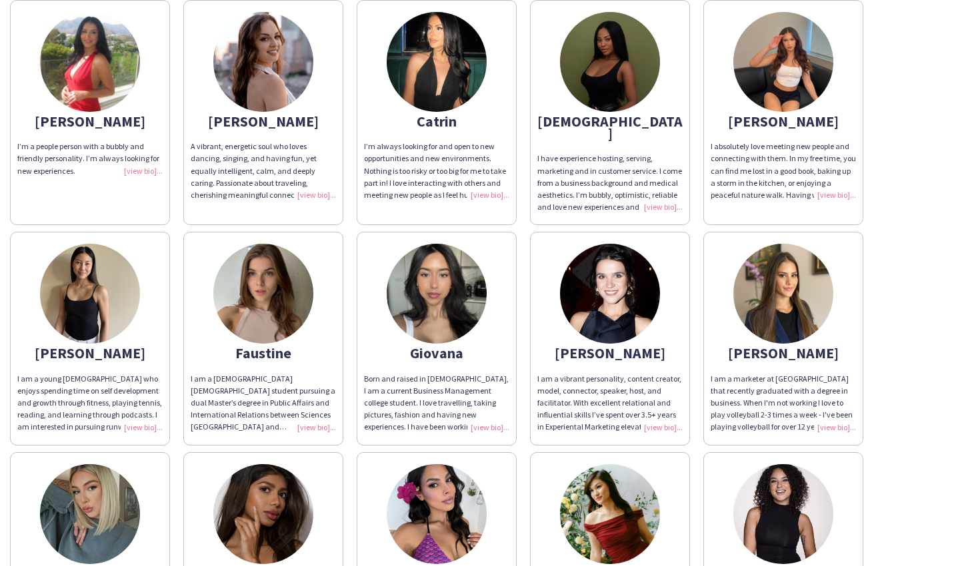
click at [414, 282] on img at bounding box center [437, 294] width 100 height 100
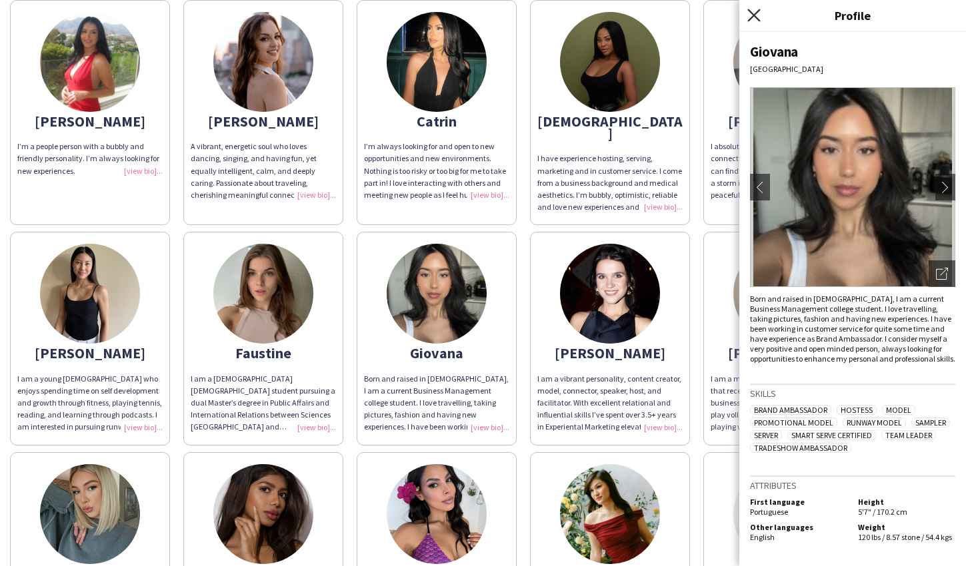
click at [753, 17] on icon "Close pop-in" at bounding box center [753, 15] width 13 height 13
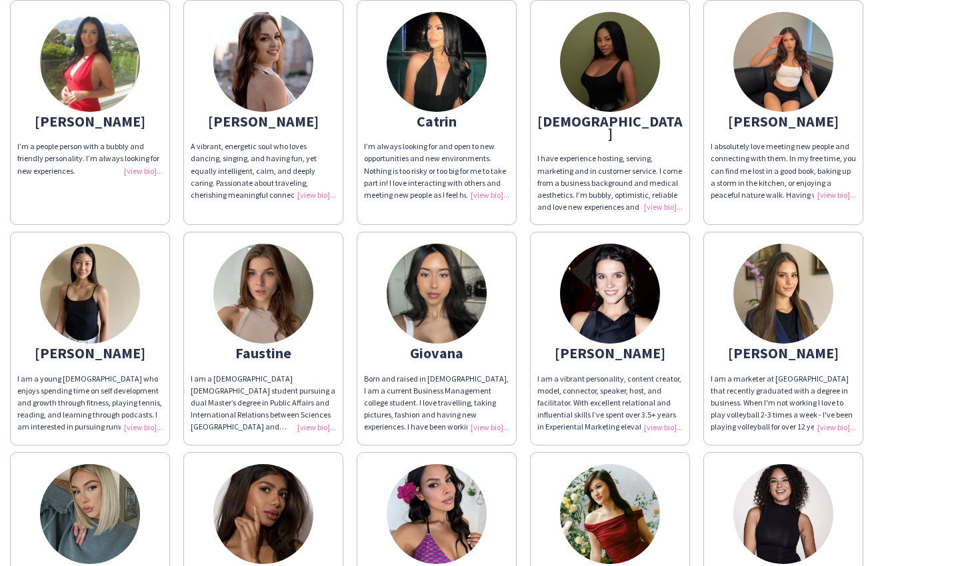
click at [748, 263] on img at bounding box center [783, 294] width 100 height 100
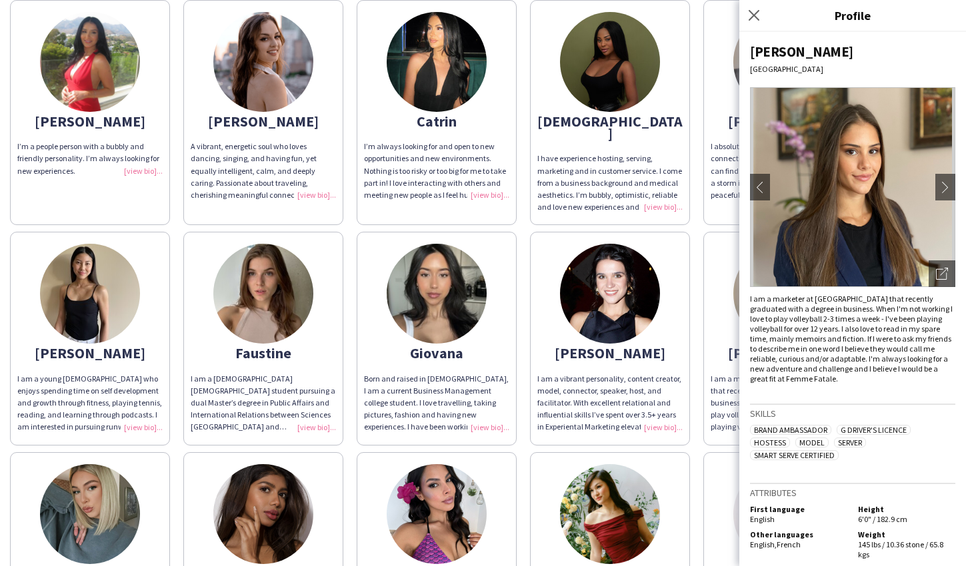
click at [956, 191] on div "[PERSON_NAME] chevron-left chevron-right Open photos pop-in I am a marketer at …" at bounding box center [852, 299] width 227 height 534
click at [948, 190] on app-icon "chevron-right" at bounding box center [945, 187] width 19 height 12
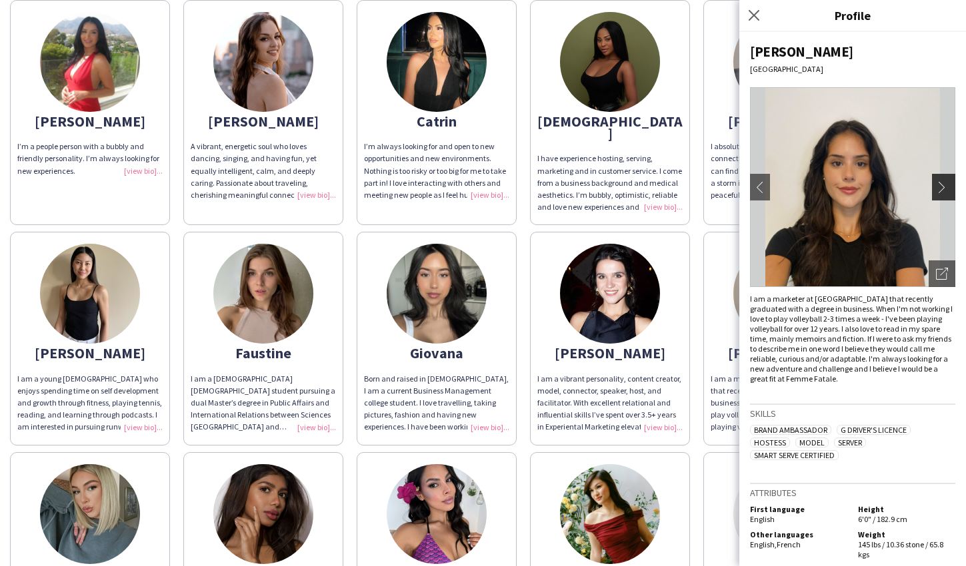
click at [949, 190] on app-icon "chevron-right" at bounding box center [945, 187] width 19 height 12
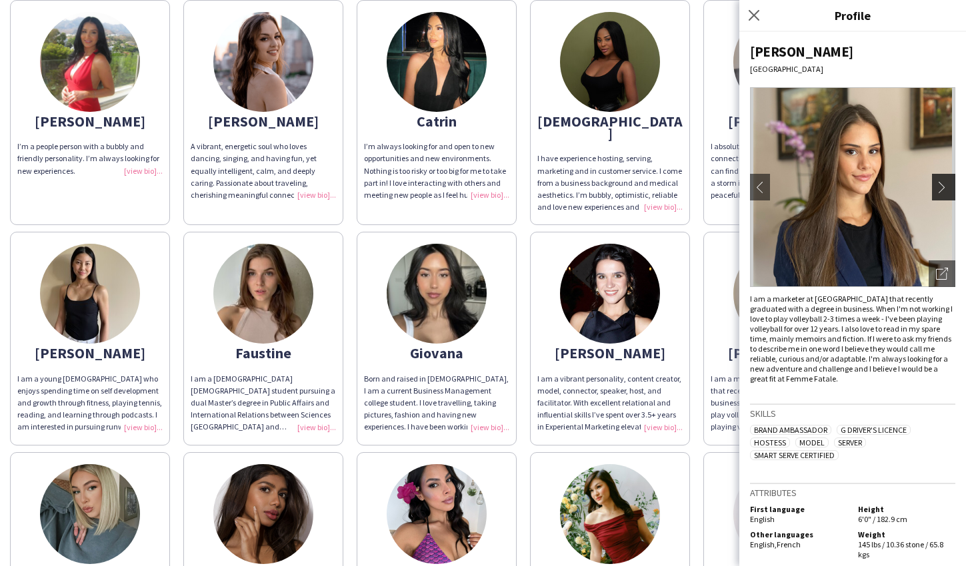
click at [949, 190] on app-icon "chevron-right" at bounding box center [945, 187] width 19 height 12
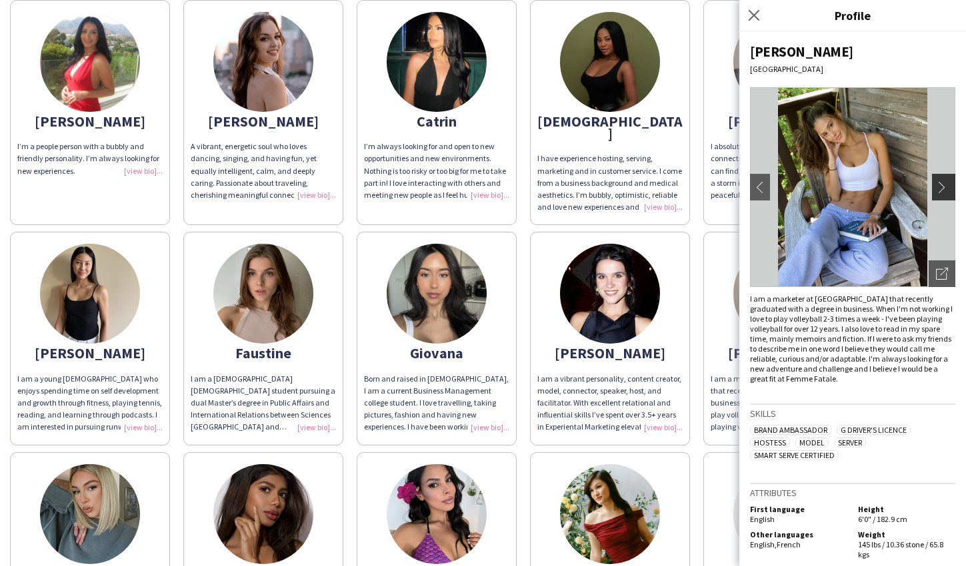
click at [949, 190] on app-icon "chevron-right" at bounding box center [945, 187] width 19 height 12
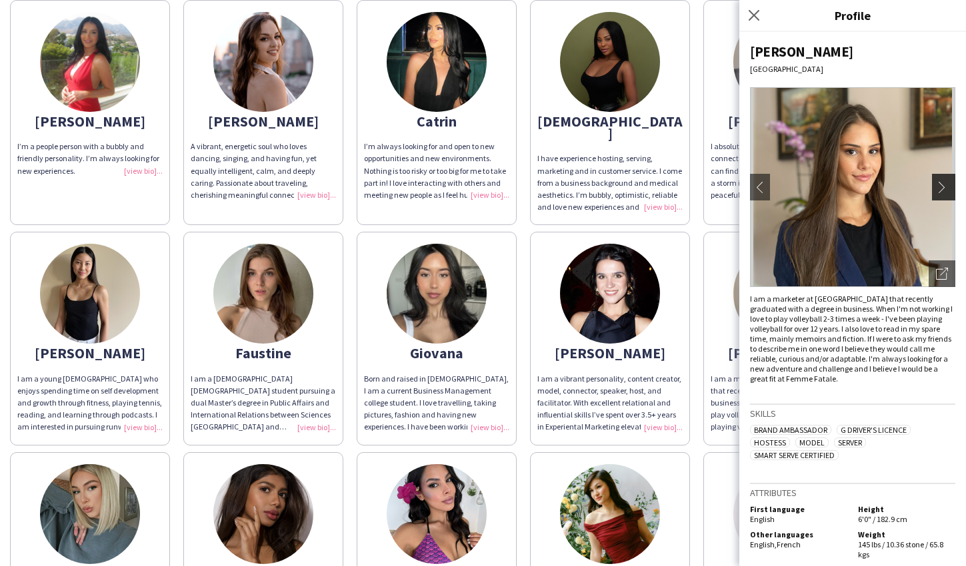
click at [949, 190] on app-icon "chevron-right" at bounding box center [945, 187] width 19 height 12
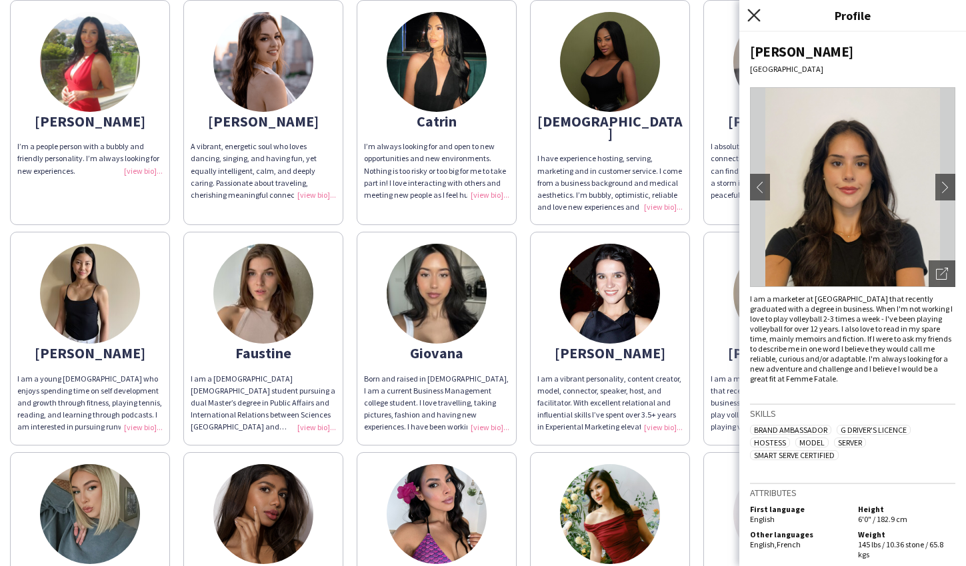
click at [750, 15] on icon "Close pop-in" at bounding box center [753, 15] width 13 height 13
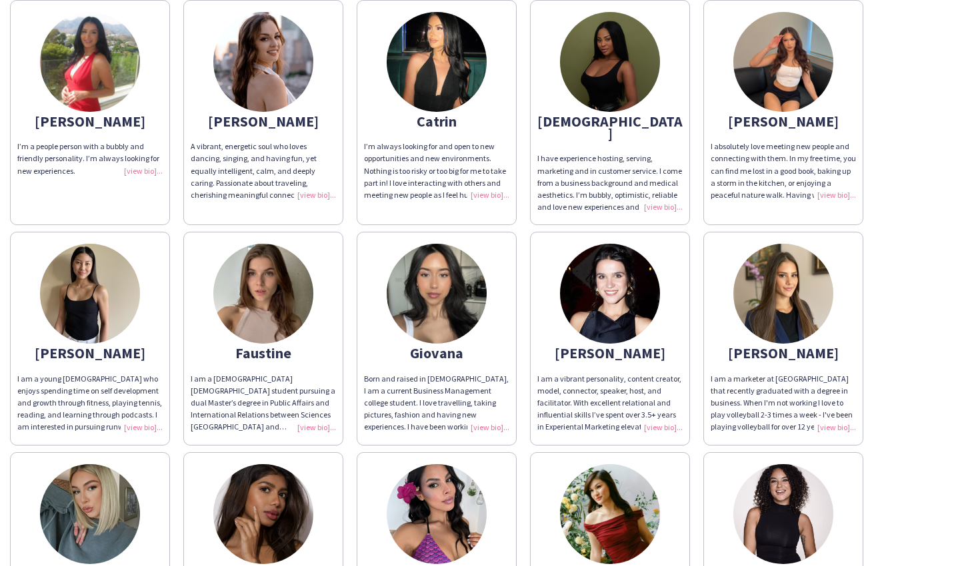
click at [117, 95] on img at bounding box center [90, 62] width 100 height 100
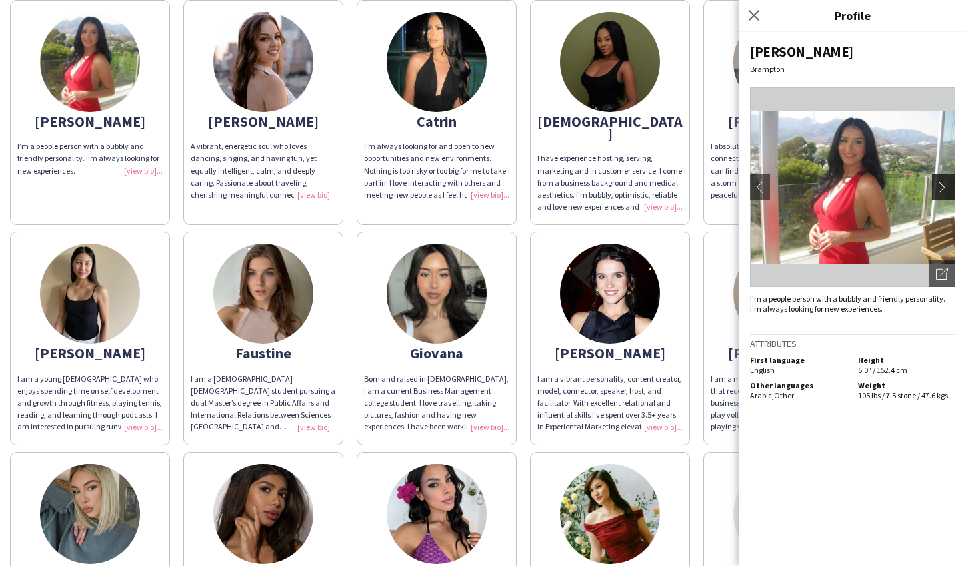
click at [943, 188] on app-icon "chevron-right" at bounding box center [945, 187] width 19 height 12
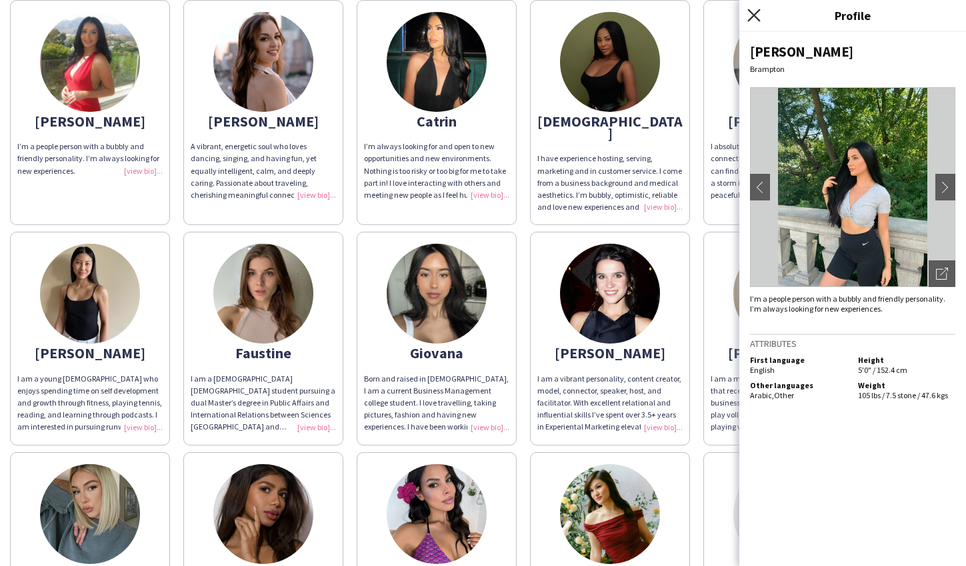
click at [748, 10] on app-icon "Close pop-in" at bounding box center [753, 15] width 19 height 19
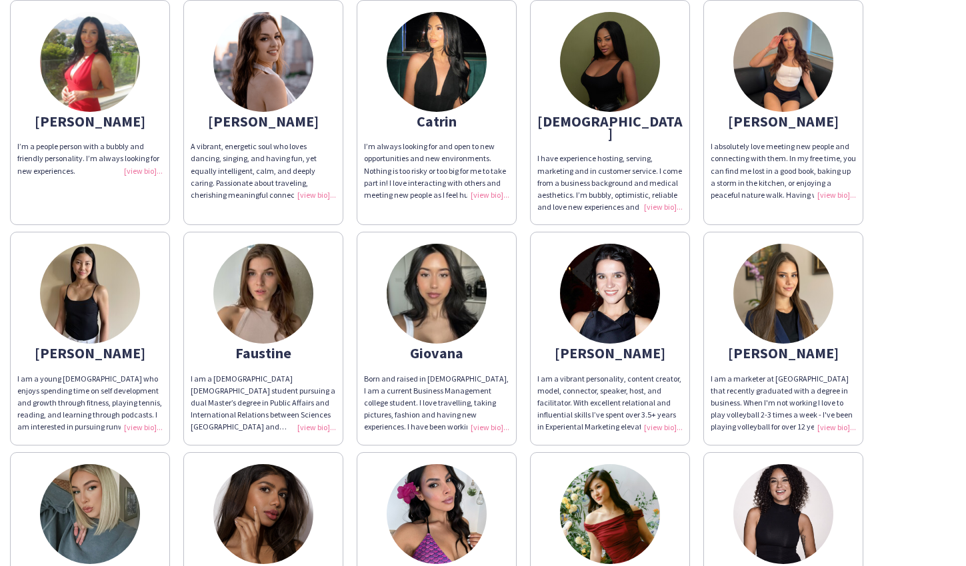
click at [766, 72] on img at bounding box center [783, 62] width 100 height 100
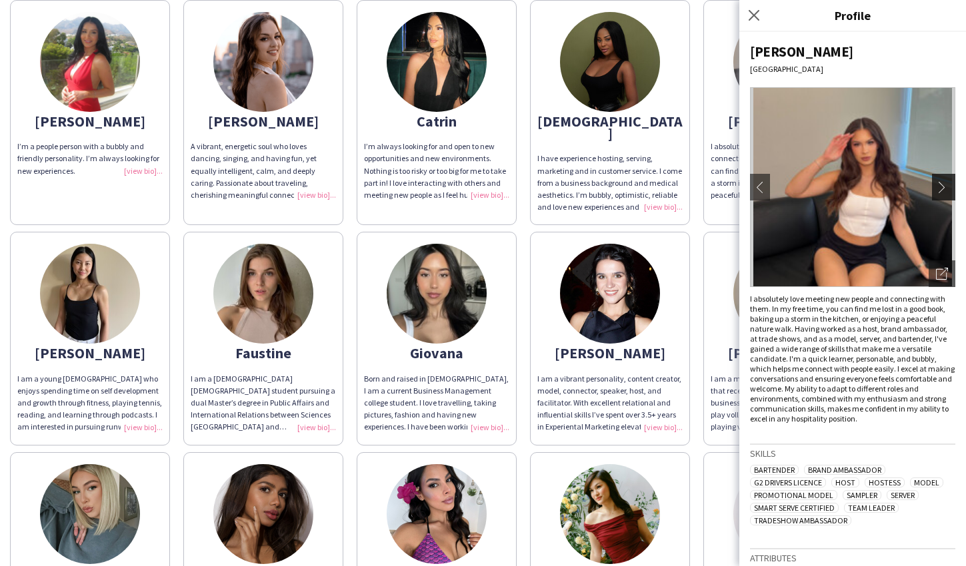
click at [940, 187] on app-icon "chevron-right" at bounding box center [945, 187] width 19 height 12
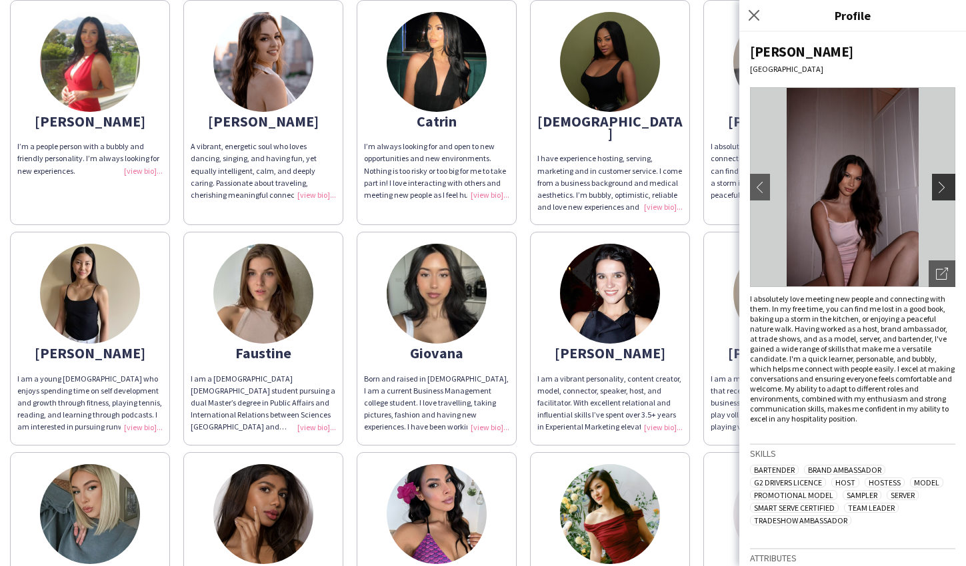
click at [947, 193] on button "chevron-right" at bounding box center [945, 187] width 27 height 27
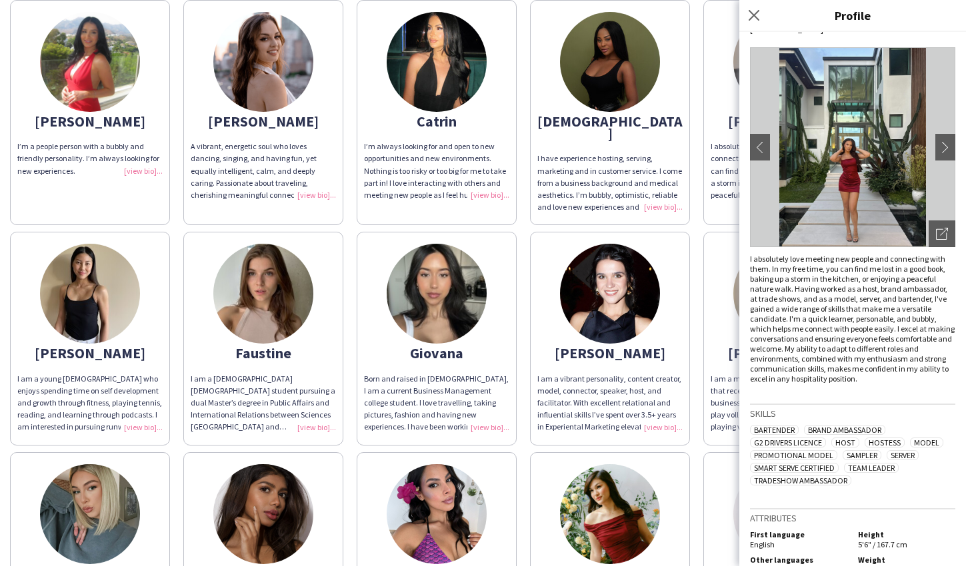
scroll to position [62, 0]
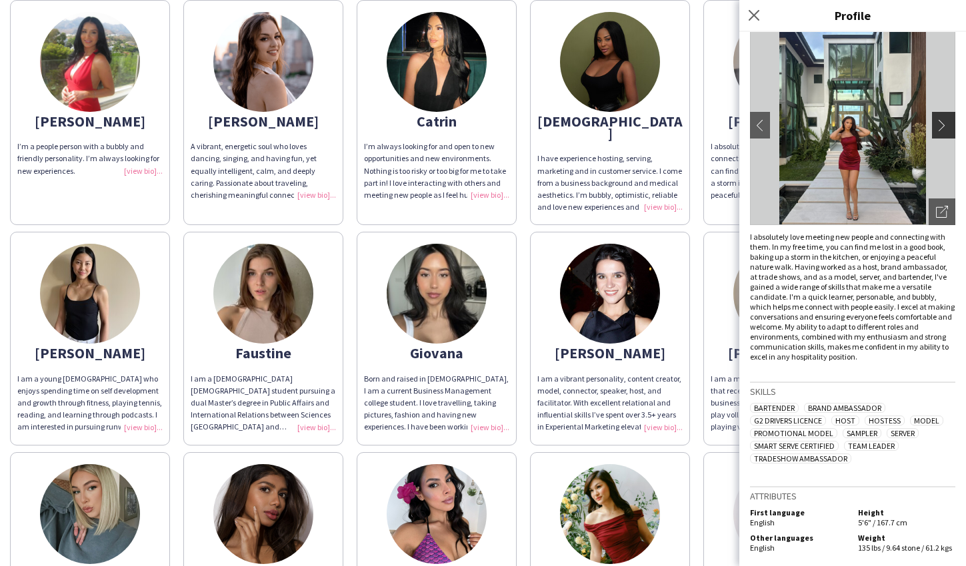
click at [949, 115] on button "chevron-right" at bounding box center [945, 125] width 27 height 27
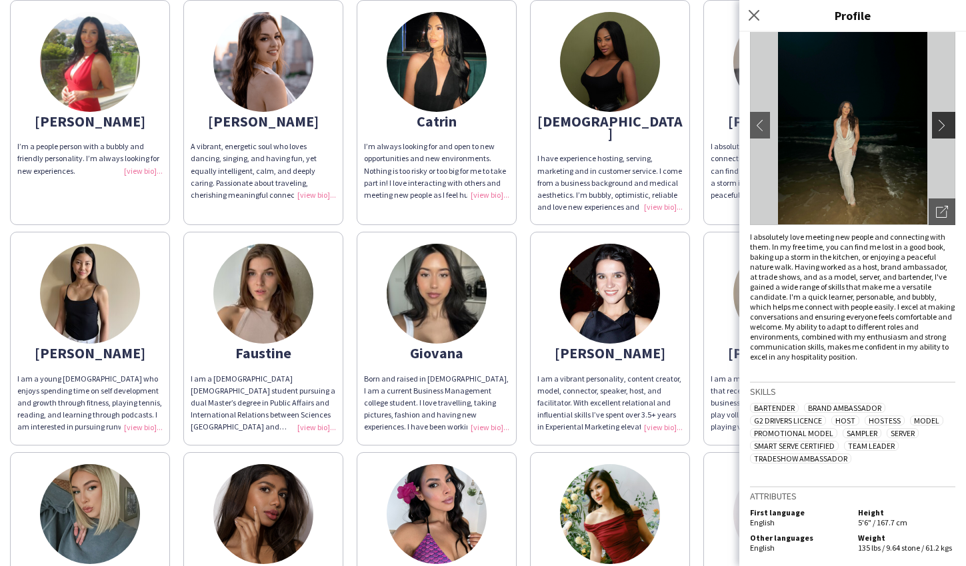
click at [948, 121] on app-icon "chevron-right" at bounding box center [945, 125] width 19 height 12
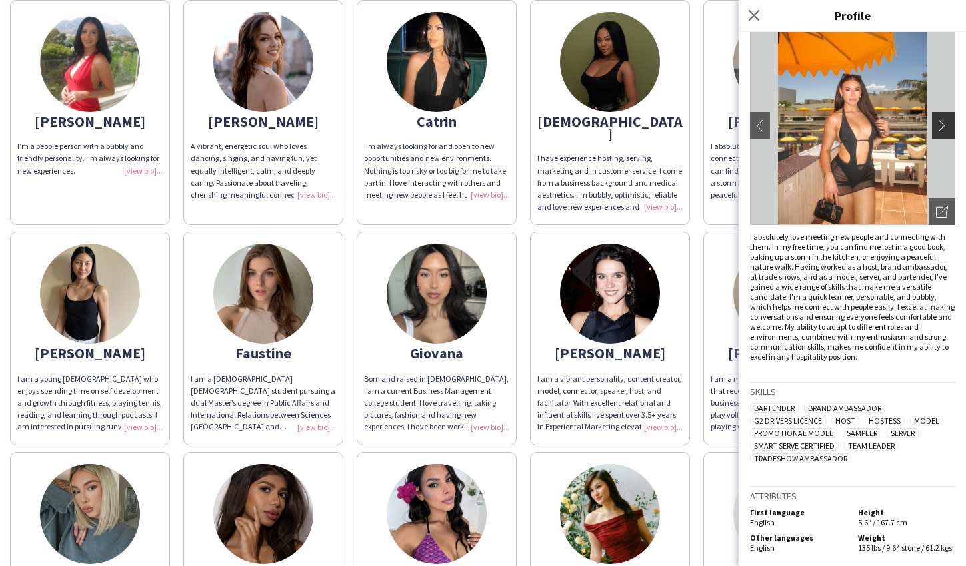
click at [948, 121] on app-icon "chevron-right" at bounding box center [945, 125] width 19 height 12
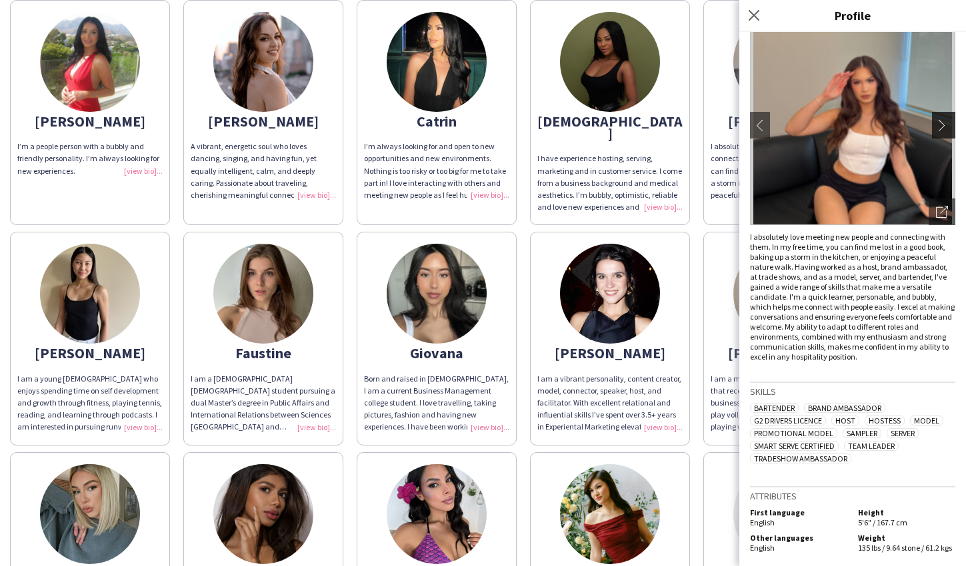
click at [948, 121] on app-icon "chevron-right" at bounding box center [945, 125] width 19 height 12
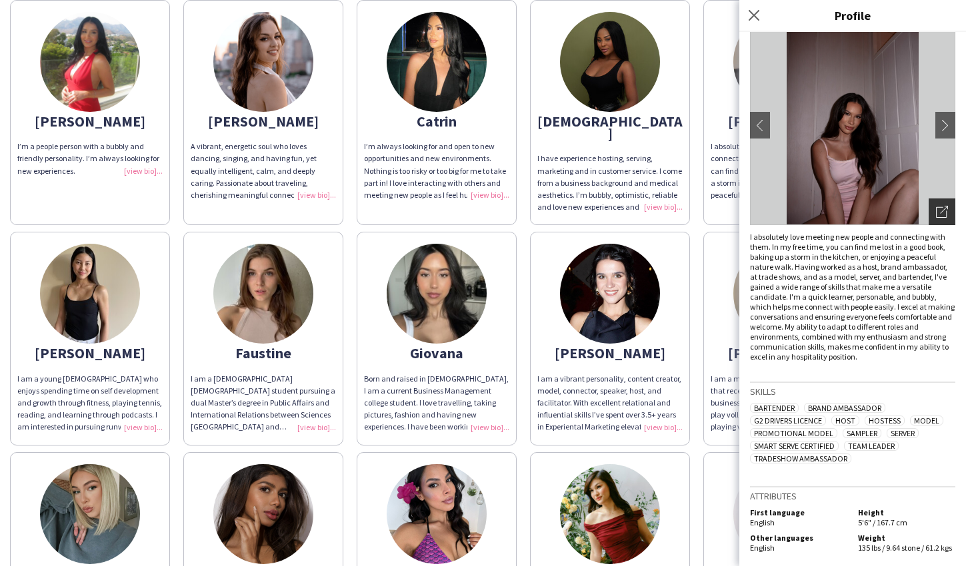
click at [934, 213] on div "Open photos pop-in" at bounding box center [941, 212] width 27 height 27
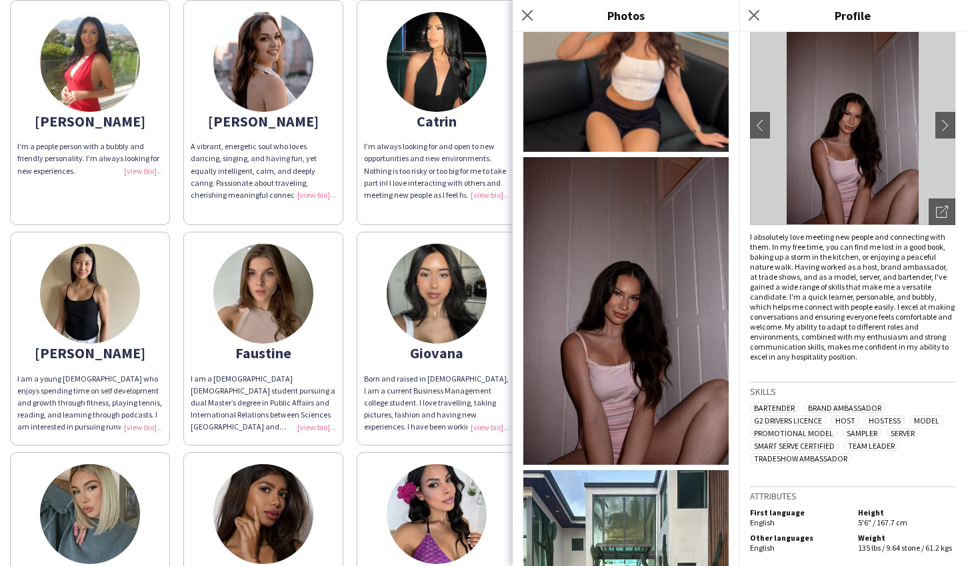
scroll to position [90, 0]
click at [531, 12] on icon "Close pop-in" at bounding box center [526, 15] width 13 height 13
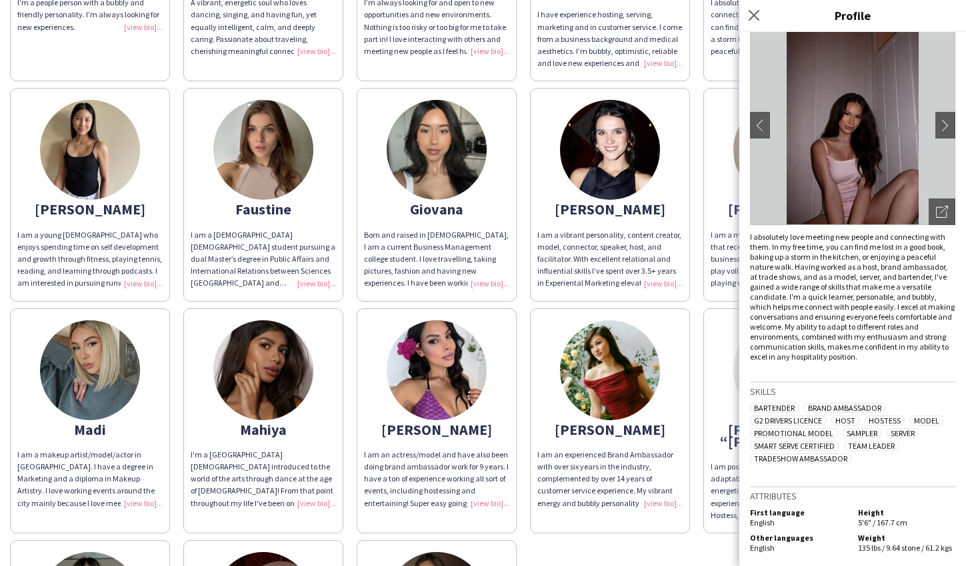
scroll to position [0, 0]
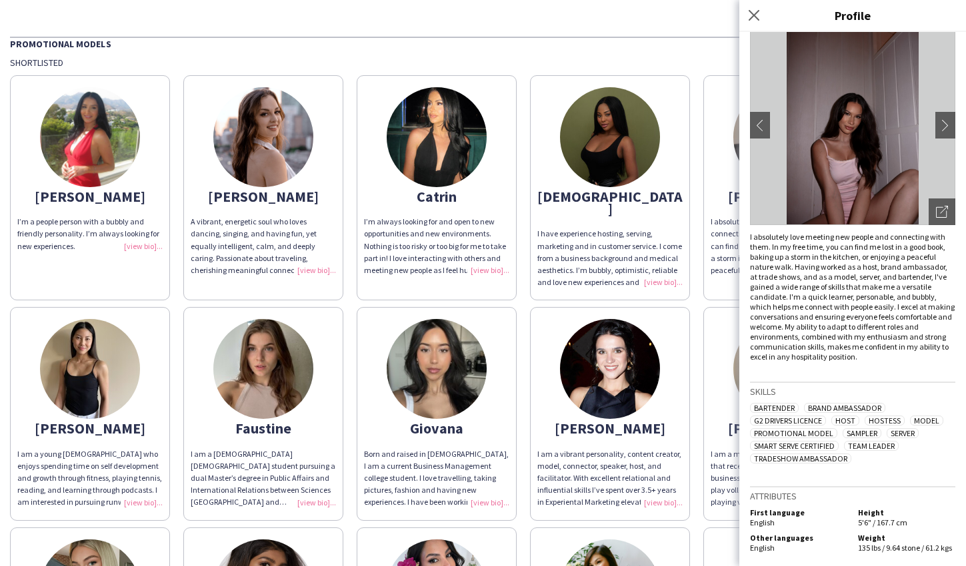
click at [437, 105] on img at bounding box center [437, 137] width 100 height 100
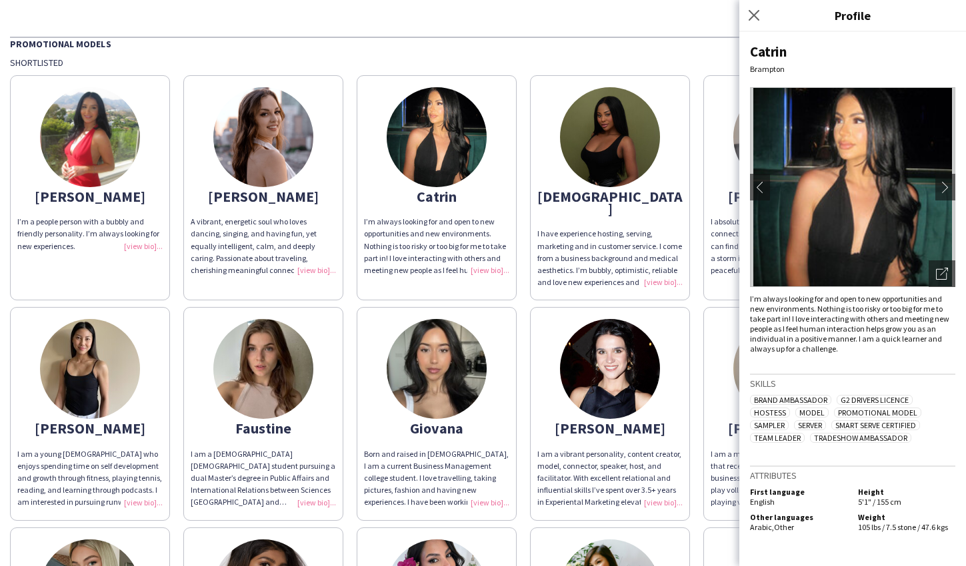
click at [763, 7] on div "Close pop-in" at bounding box center [755, 15] width 33 height 31
click at [751, 12] on icon at bounding box center [753, 15] width 13 height 13
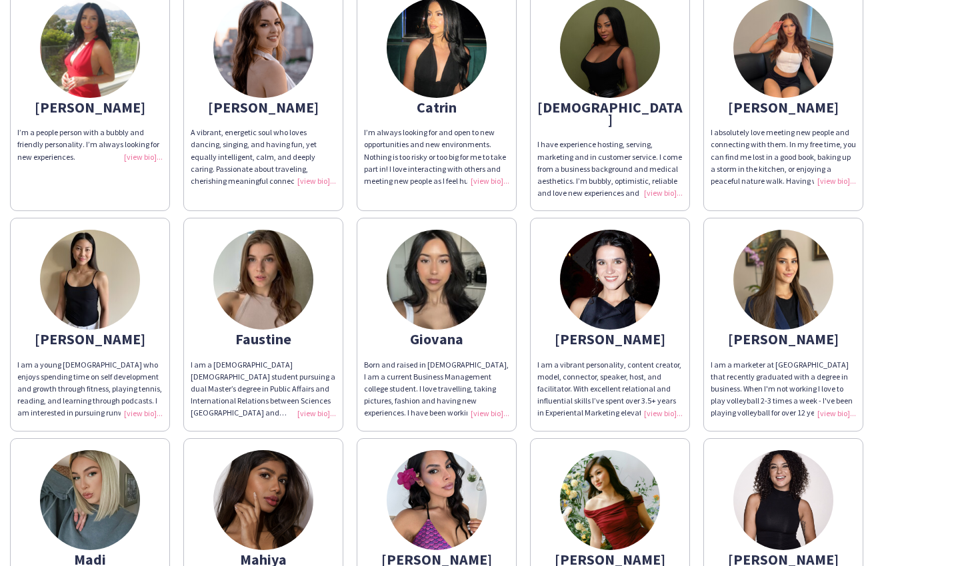
scroll to position [193, 0]
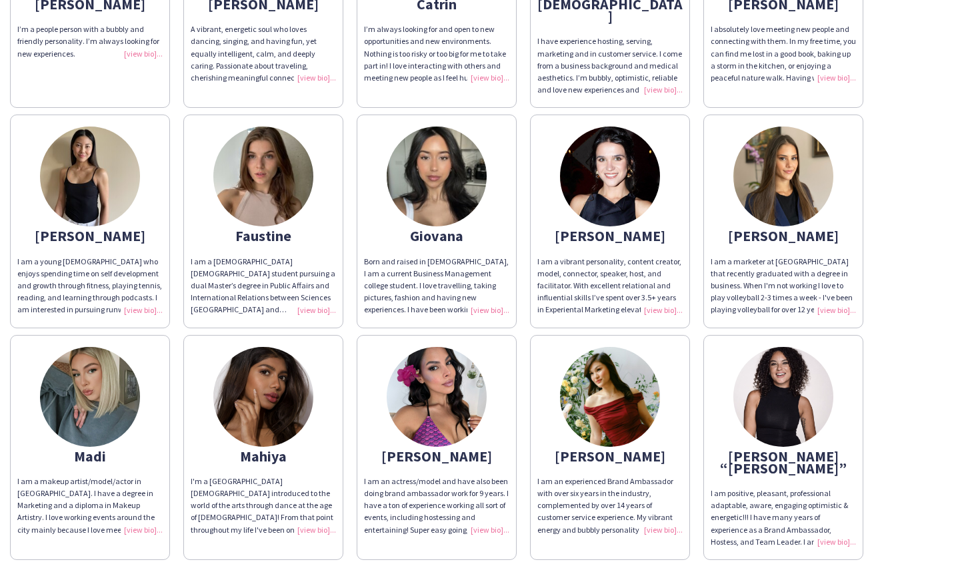
click at [419, 383] on img at bounding box center [437, 397] width 100 height 100
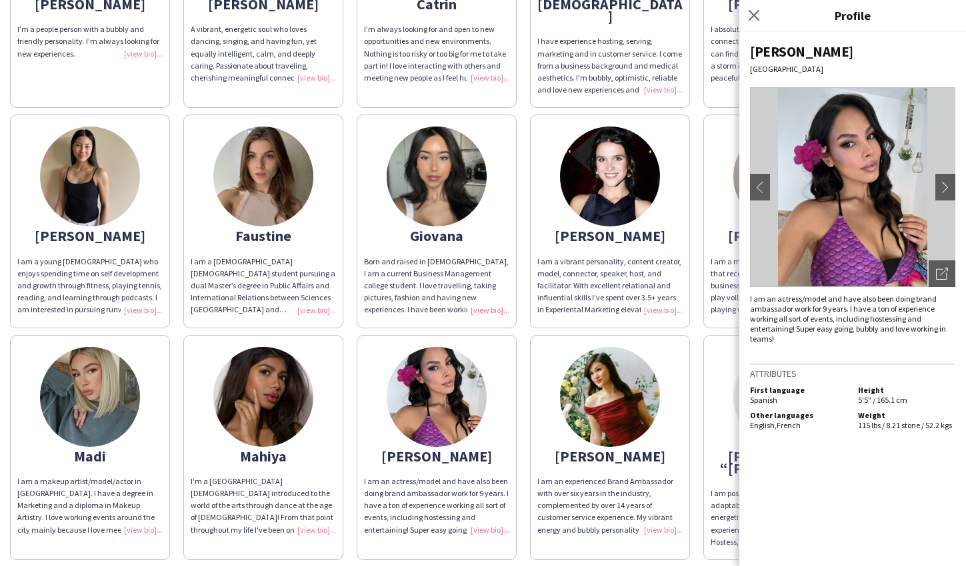
click at [436, 162] on img at bounding box center [437, 177] width 100 height 100
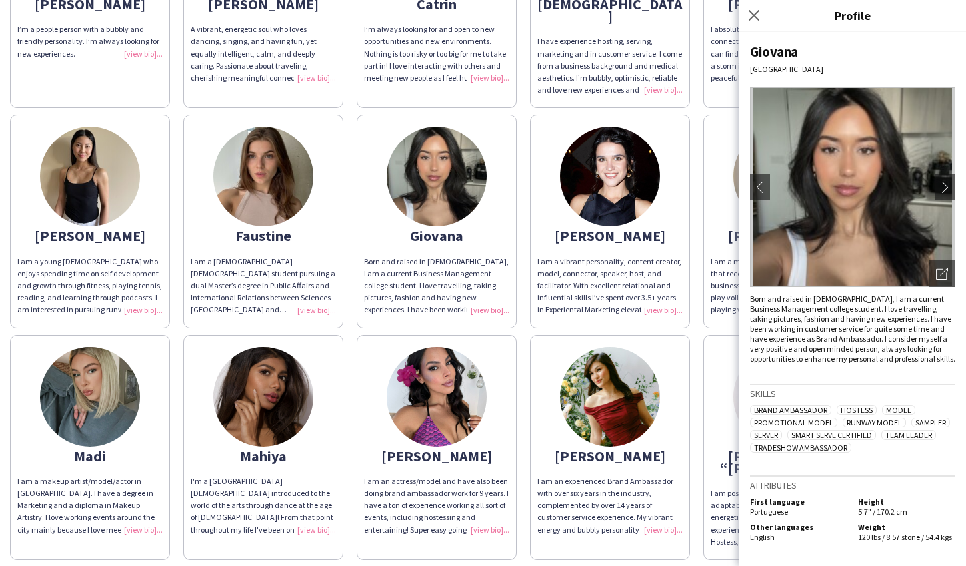
click at [642, 191] on img at bounding box center [610, 177] width 100 height 100
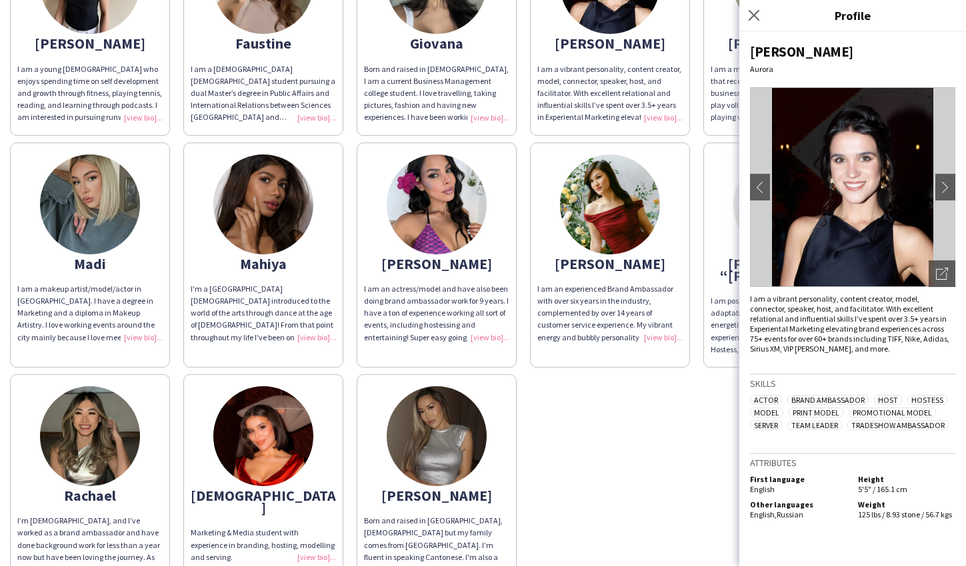
scroll to position [442, 0]
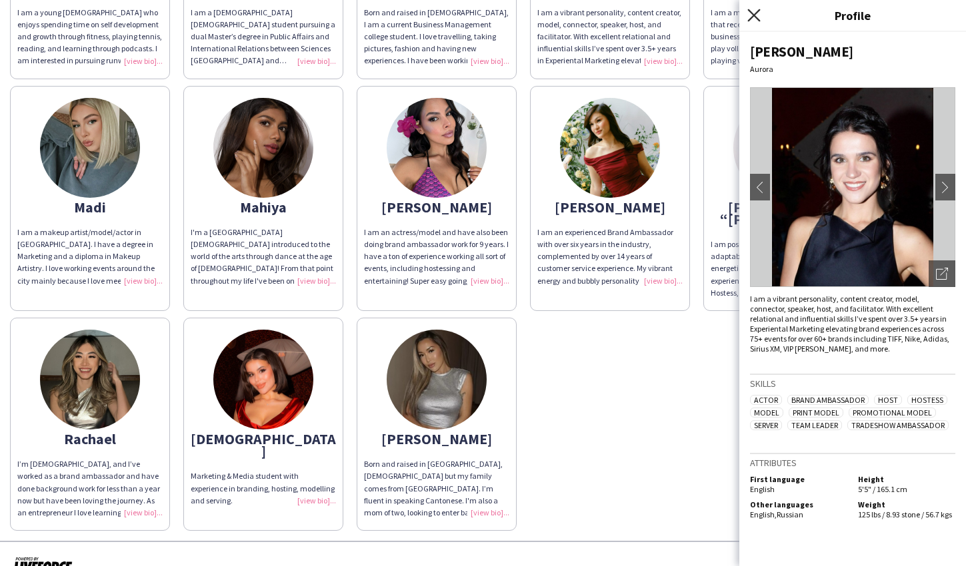
click at [752, 14] on icon "Close pop-in" at bounding box center [753, 15] width 13 height 13
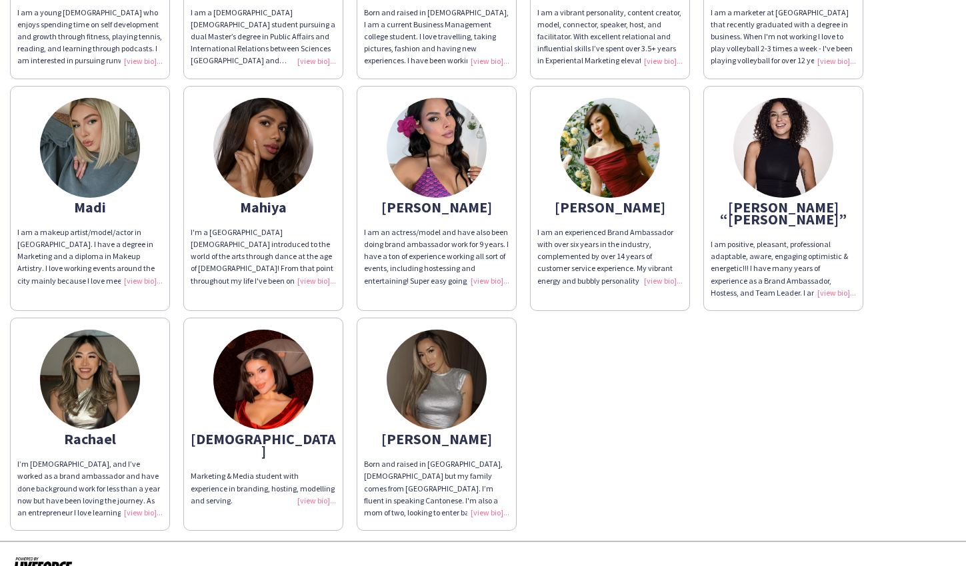
click at [259, 373] on img at bounding box center [263, 380] width 100 height 100
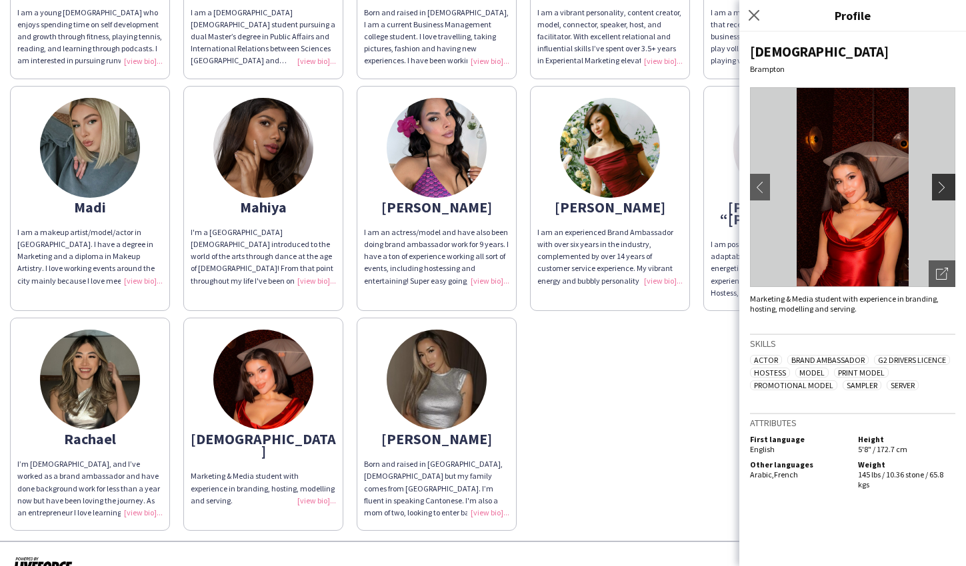
click at [944, 185] on app-icon "chevron-right" at bounding box center [945, 187] width 19 height 12
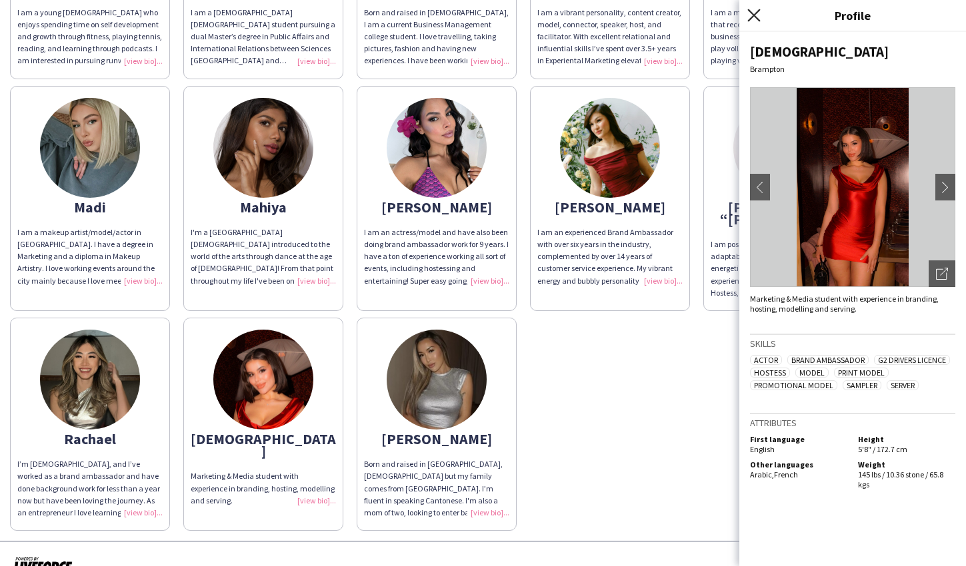
click at [751, 19] on icon at bounding box center [753, 15] width 13 height 13
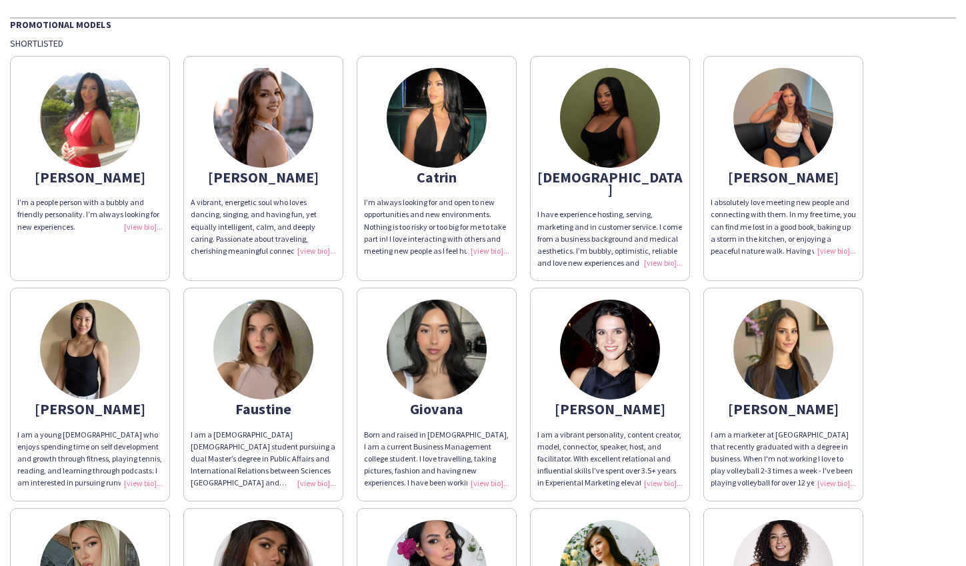
scroll to position [0, 0]
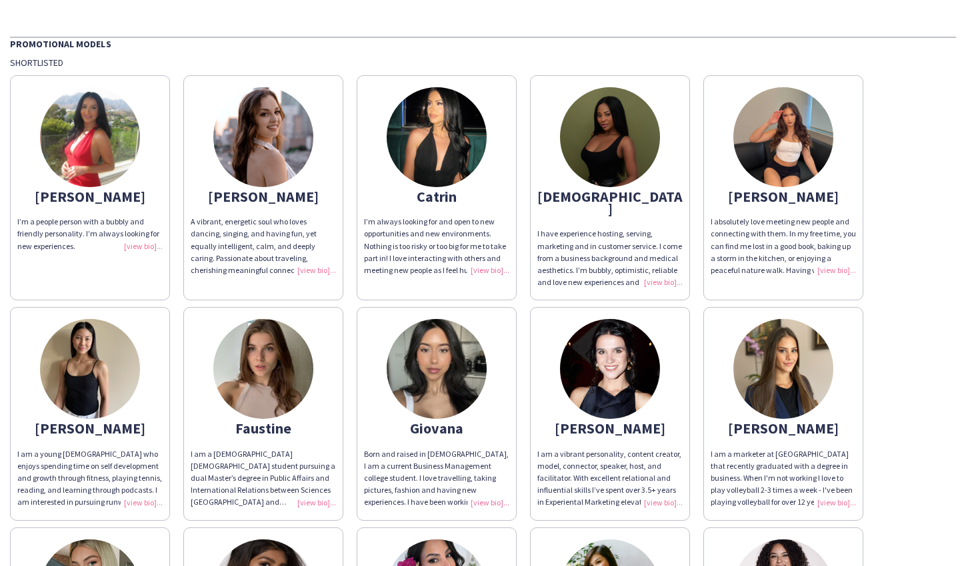
click at [461, 159] on img at bounding box center [437, 137] width 100 height 100
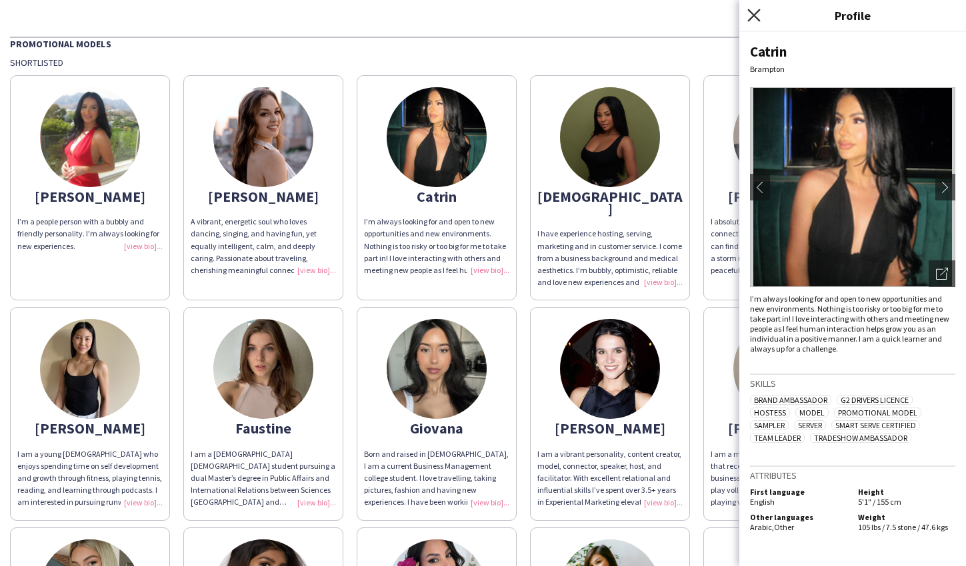
click at [754, 15] on icon at bounding box center [753, 15] width 13 height 13
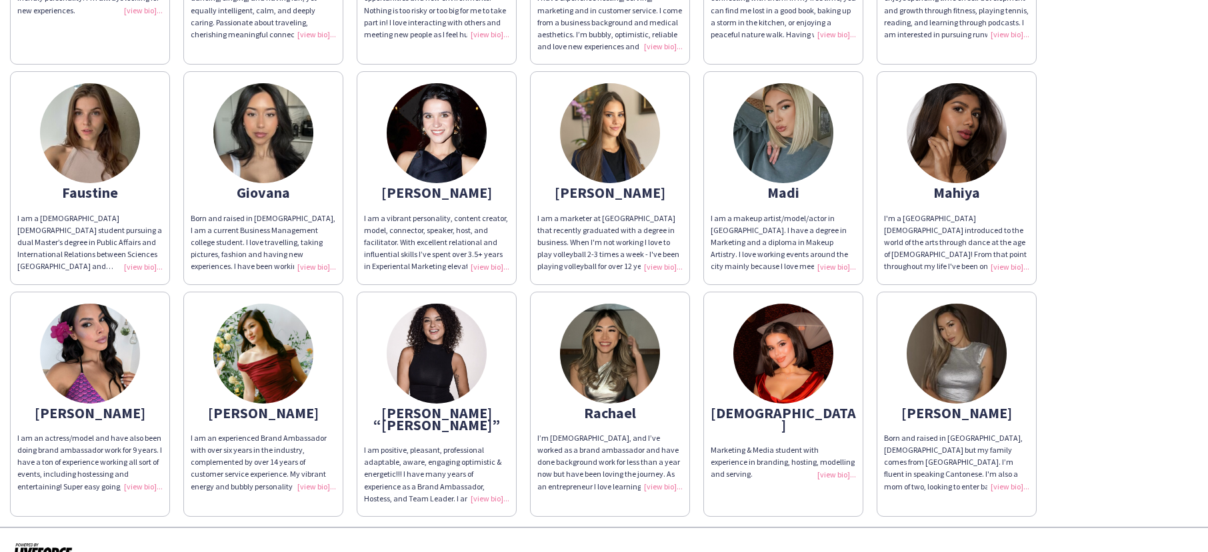
scroll to position [236, 0]
